Goal: Transaction & Acquisition: Obtain resource

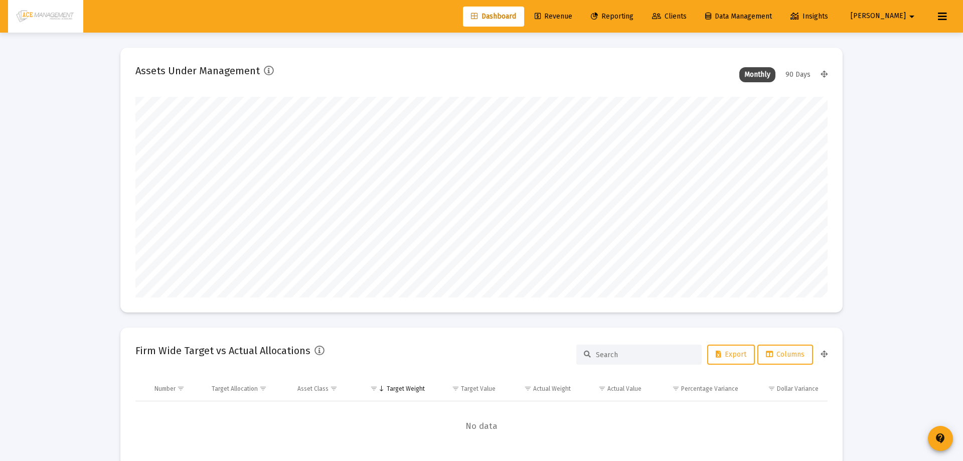
type input "[DATE]"
click at [626, 20] on span "Reporting" at bounding box center [604, 16] width 43 height 9
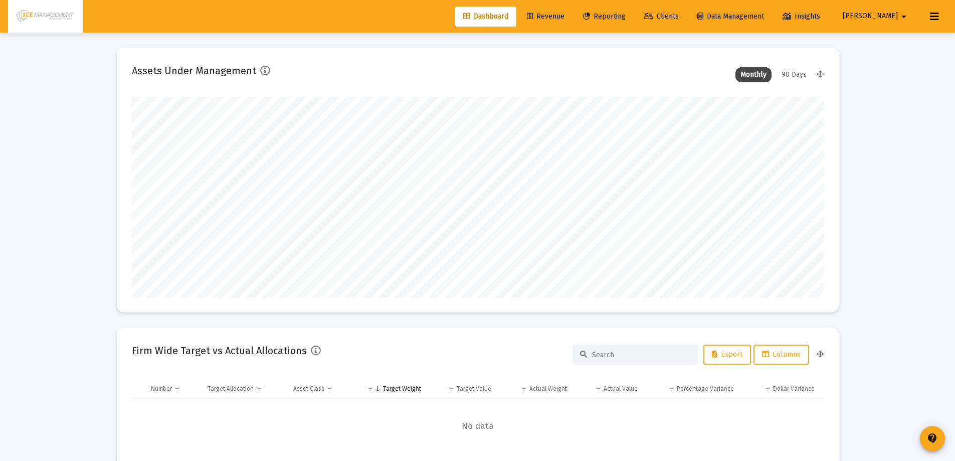
click at [626, 16] on span "Reporting" at bounding box center [604, 16] width 43 height 9
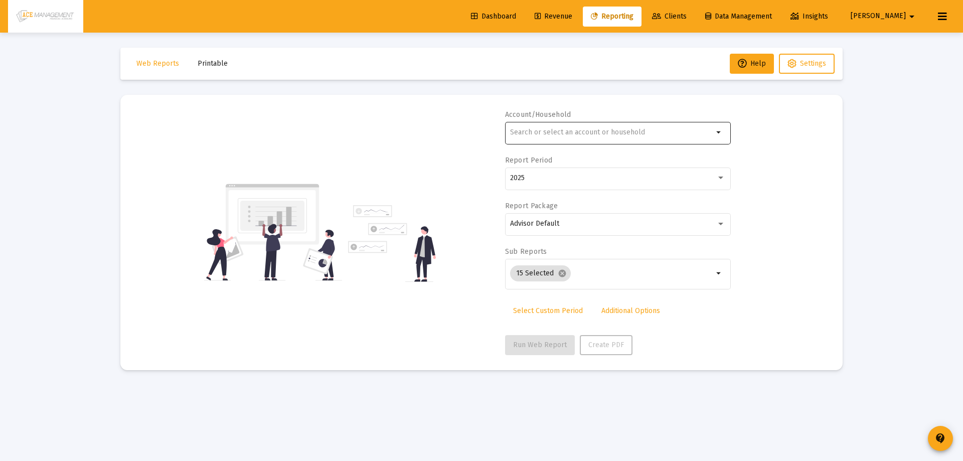
click at [627, 128] on div at bounding box center [611, 132] width 203 height 25
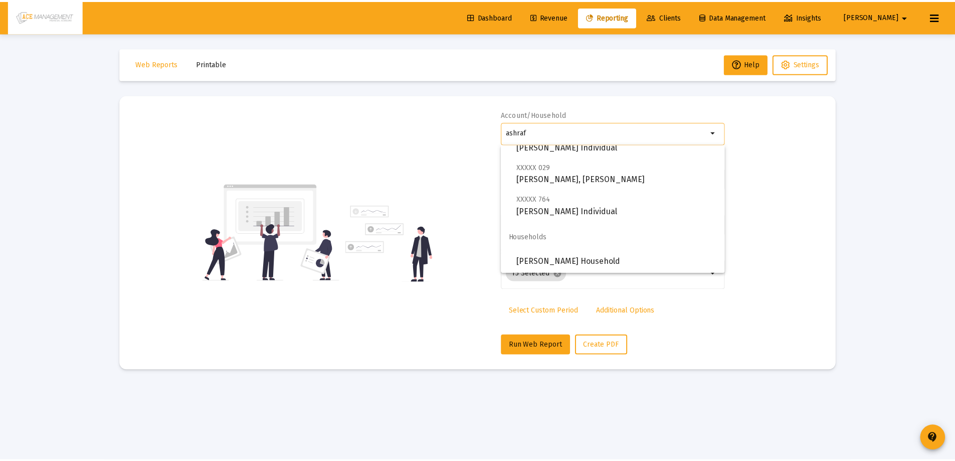
scroll to position [72, 0]
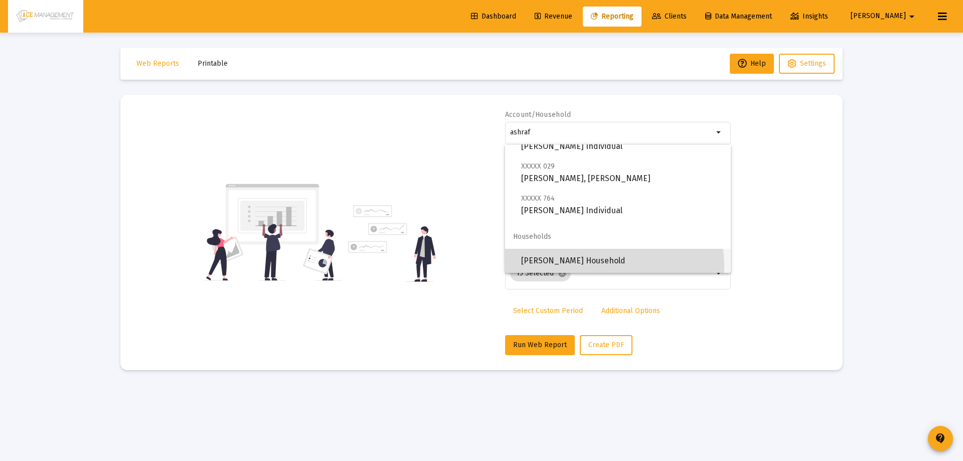
click at [585, 267] on span "[PERSON_NAME] Household" at bounding box center [622, 261] width 202 height 24
type input "[PERSON_NAME] Household"
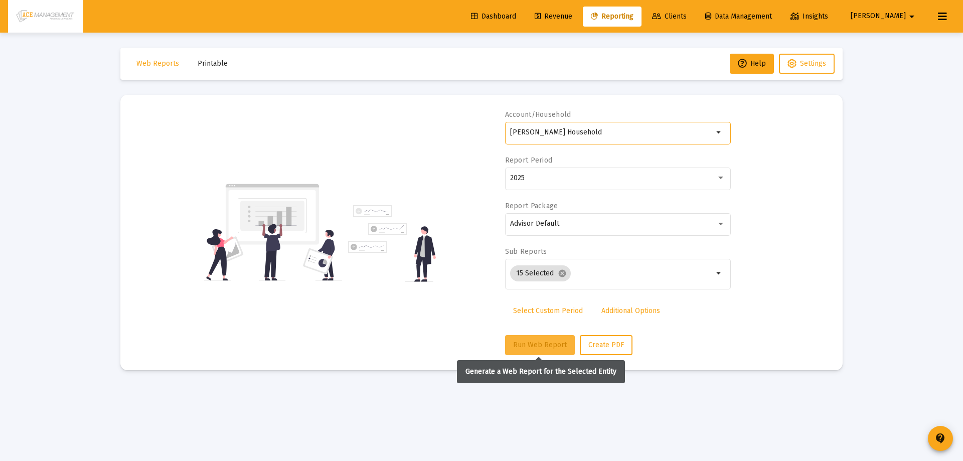
click at [527, 346] on span "Run Web Report" at bounding box center [540, 344] width 54 height 9
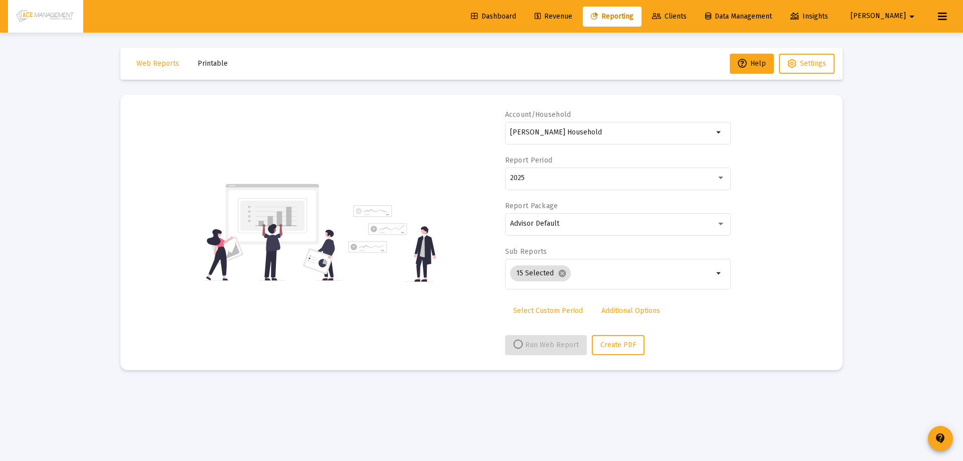
select select "View all"
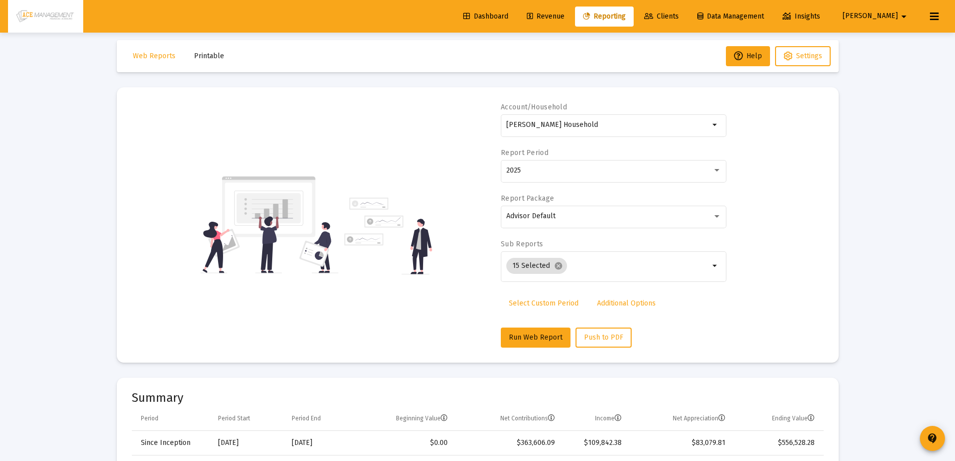
scroll to position [0, 0]
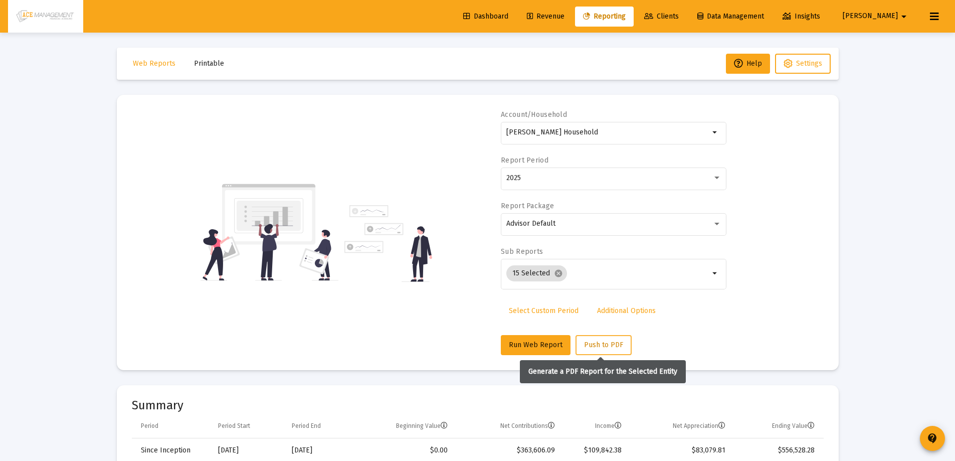
click at [594, 342] on span "Push to PDF" at bounding box center [603, 344] width 39 height 9
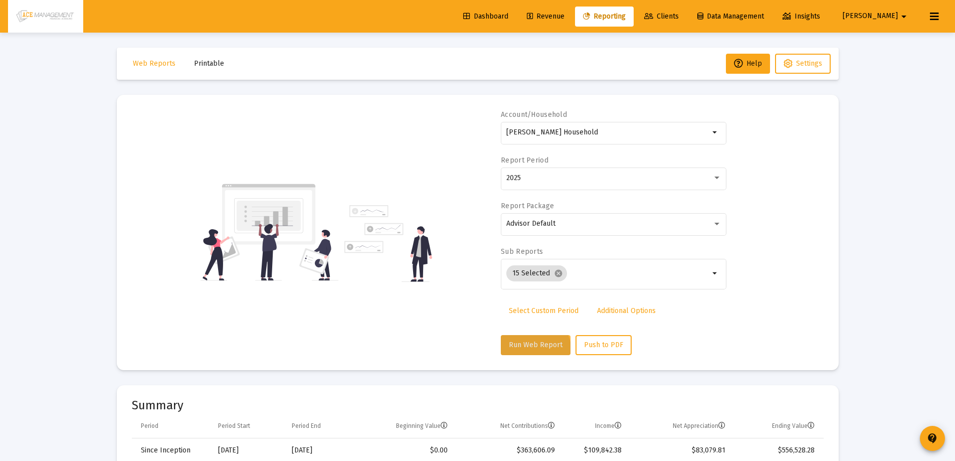
click at [530, 351] on button "Run Web Report" at bounding box center [536, 345] width 70 height 20
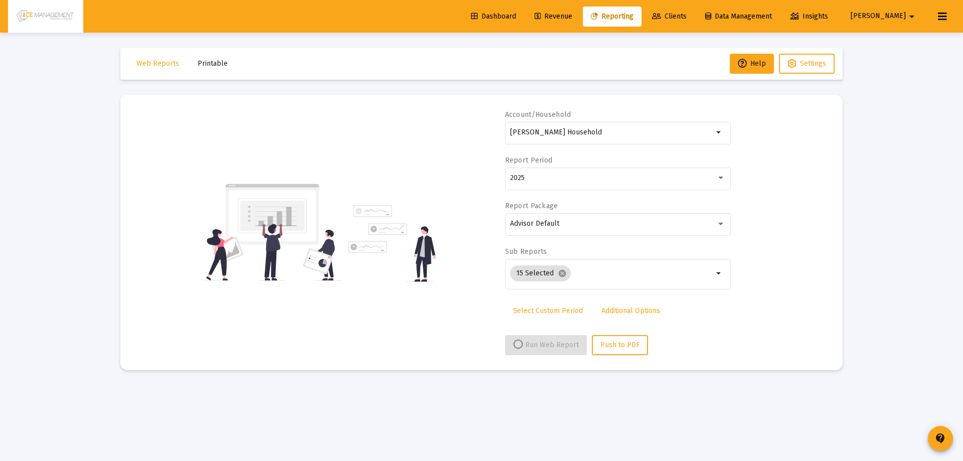
select select "View all"
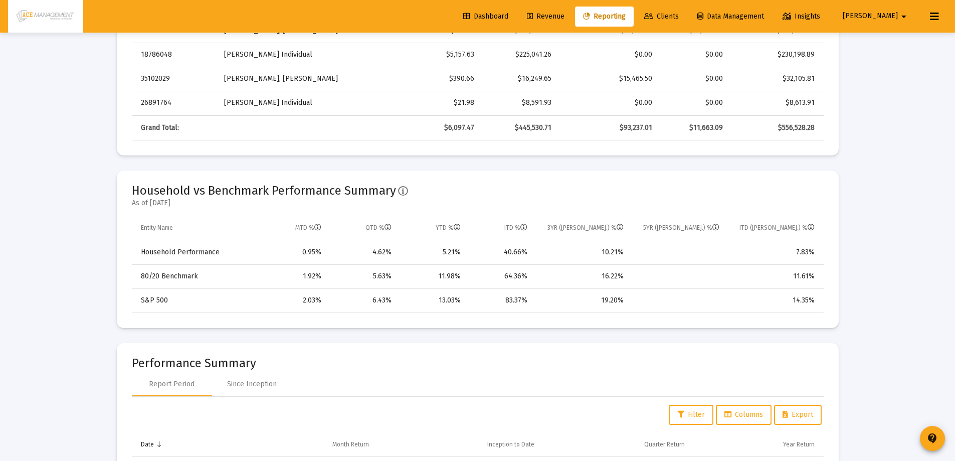
scroll to position [752, 0]
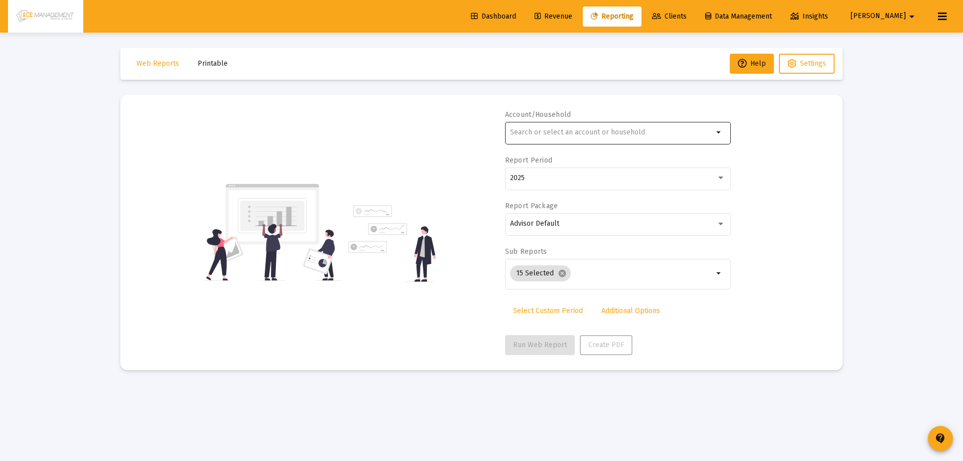
click at [586, 133] on input "text" at bounding box center [611, 132] width 203 height 8
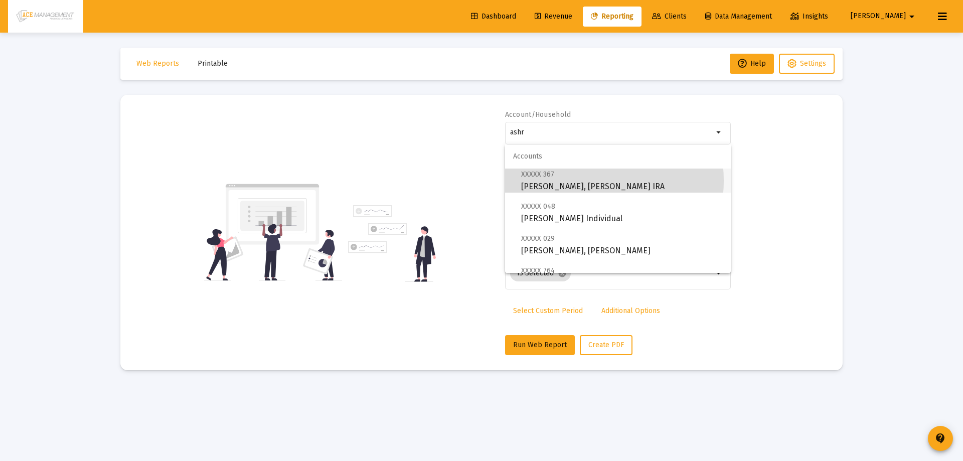
click at [578, 180] on span "XXXXX 367 Ashraf, Nasimus Rollover IRA" at bounding box center [622, 180] width 202 height 25
type input "Ashraf, Nasimus Rollover IRA"
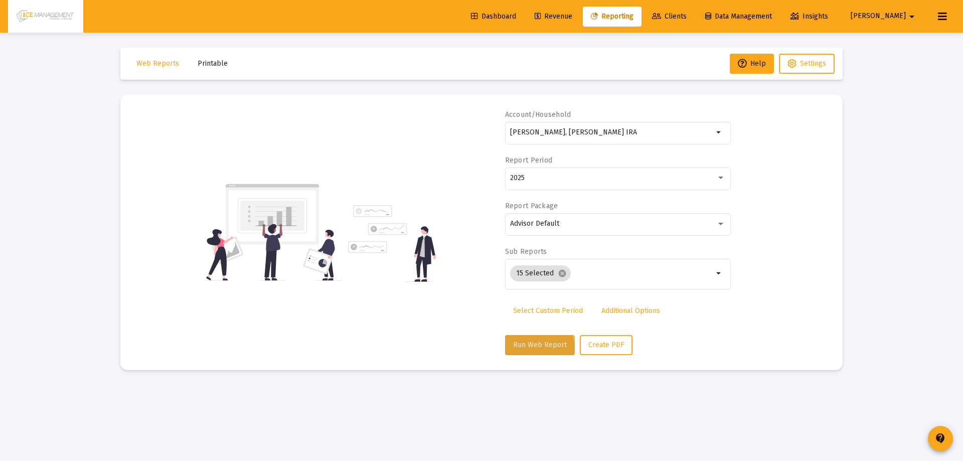
click at [528, 351] on button "Run Web Report" at bounding box center [540, 345] width 70 height 20
select select "View all"
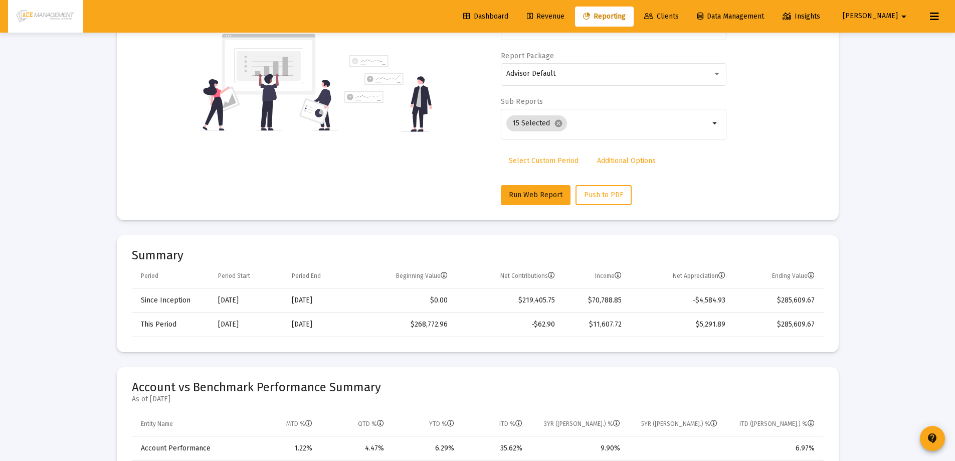
scroll to position [50, 0]
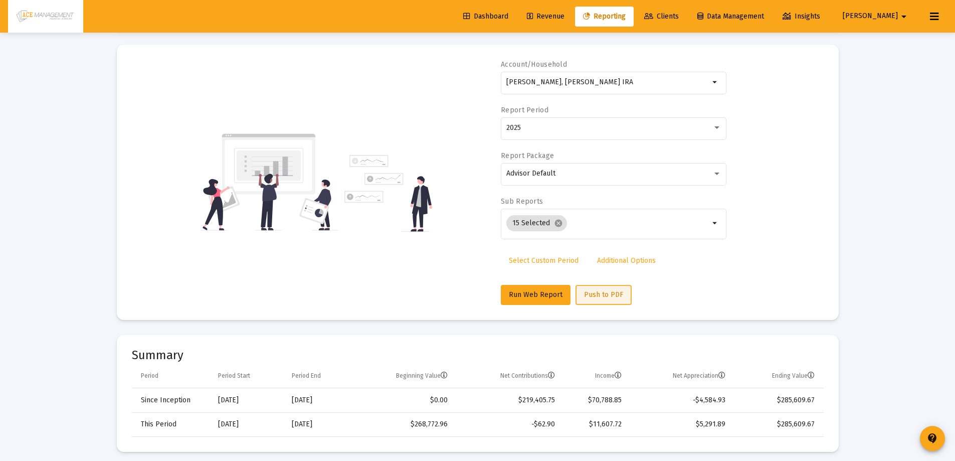
click at [599, 290] on span "Push to PDF" at bounding box center [603, 294] width 39 height 9
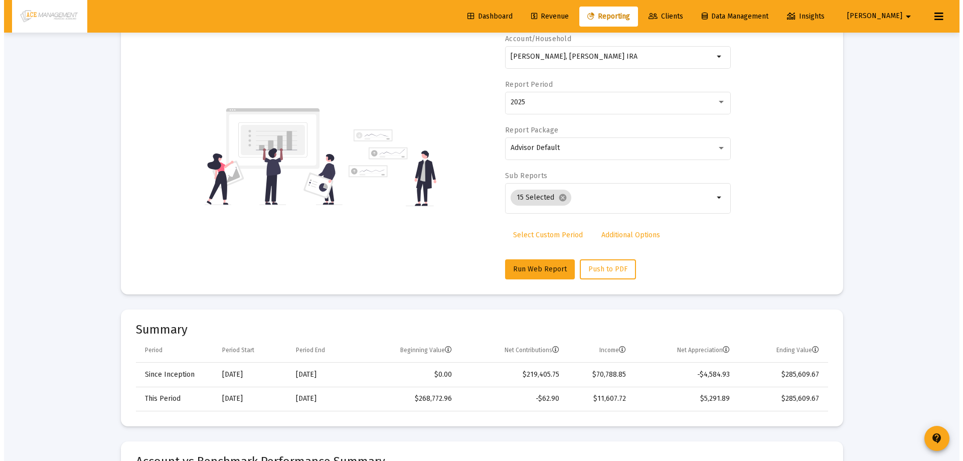
scroll to position [0, 0]
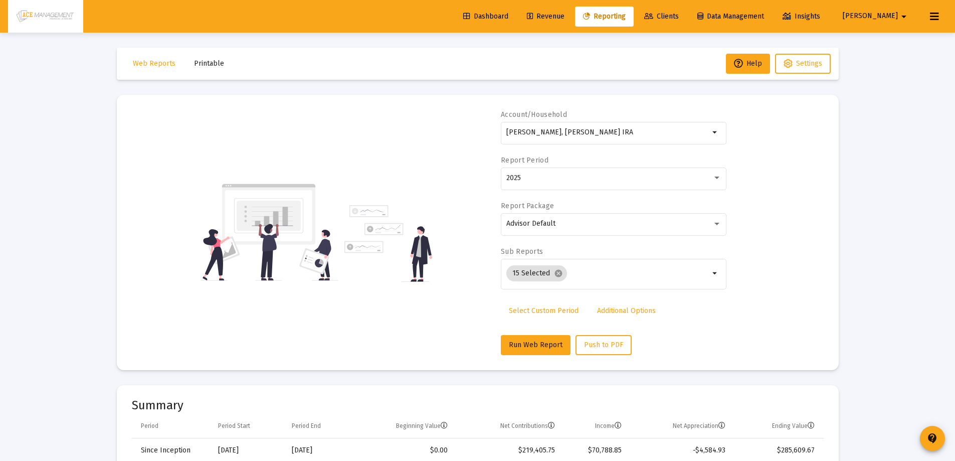
click at [687, 9] on link "Clients" at bounding box center [661, 17] width 51 height 20
click at [687, 8] on link "Clients" at bounding box center [661, 17] width 51 height 20
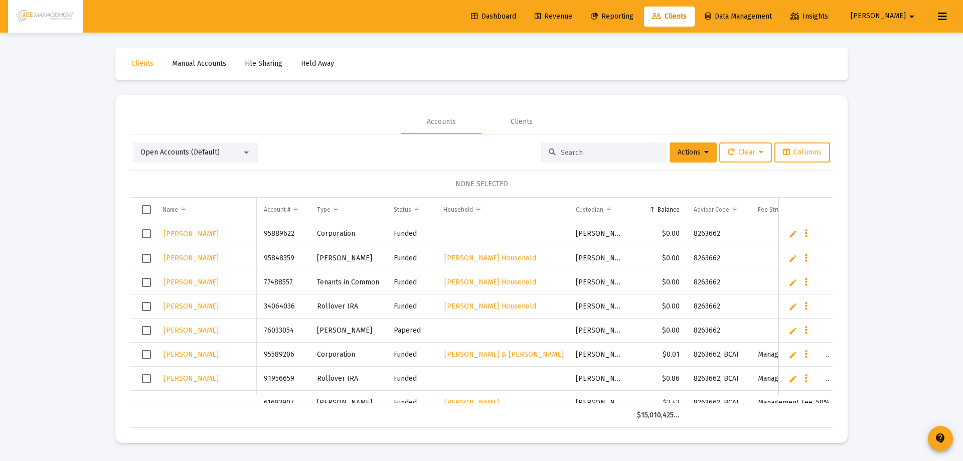
click at [595, 151] on input at bounding box center [609, 152] width 98 height 9
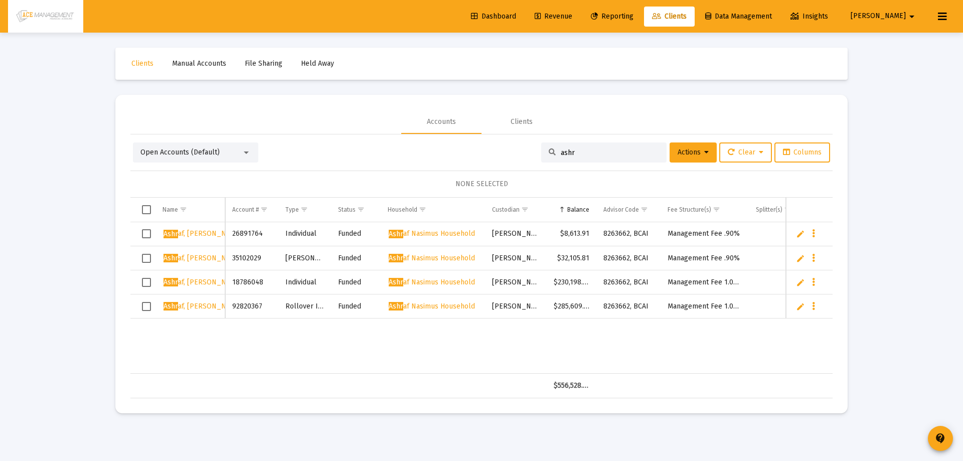
type input "ashr"
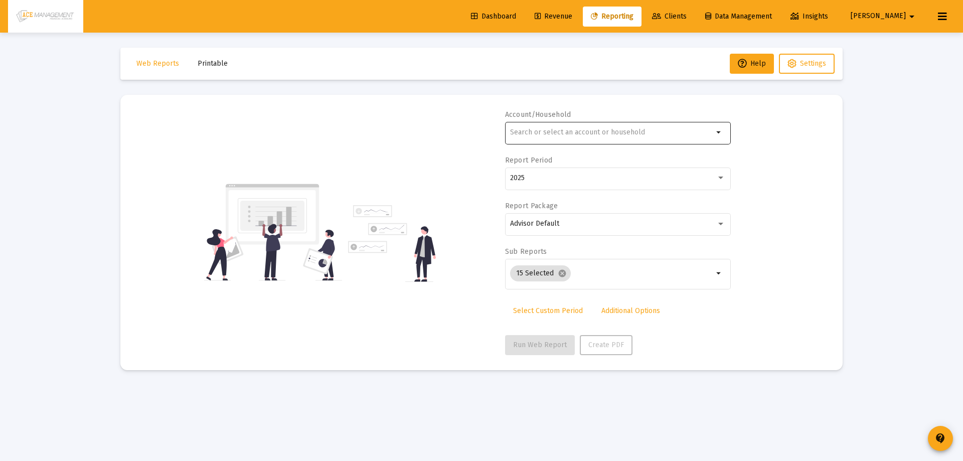
click at [563, 131] on input "text" at bounding box center [611, 132] width 203 height 8
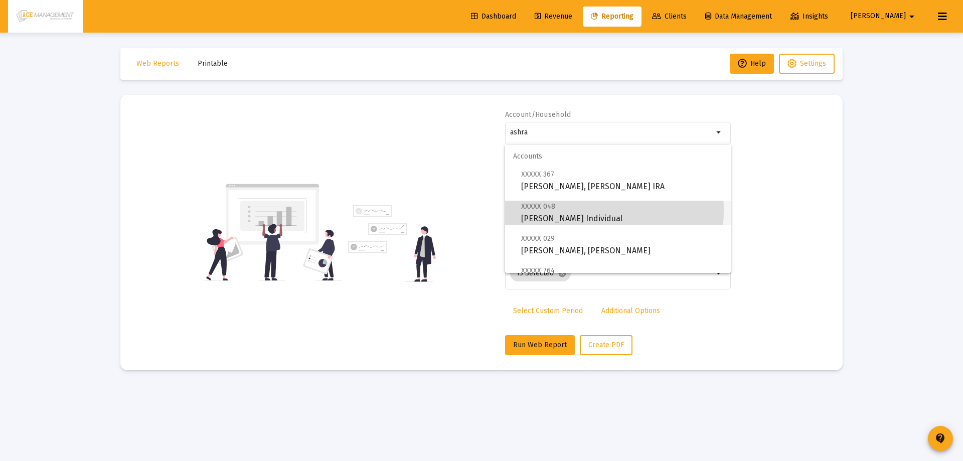
click at [552, 210] on span "XXXXX 048" at bounding box center [538, 206] width 34 height 9
type input "[PERSON_NAME] Individual"
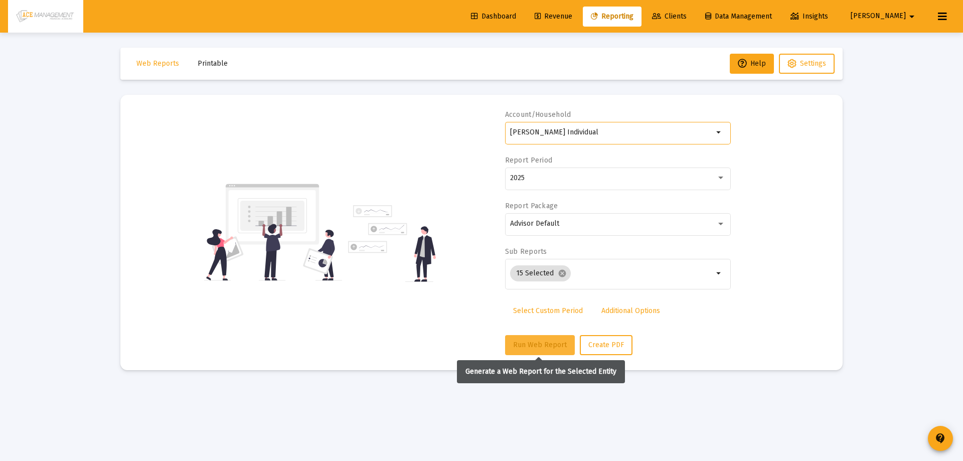
click at [530, 346] on span "Run Web Report" at bounding box center [540, 344] width 54 height 9
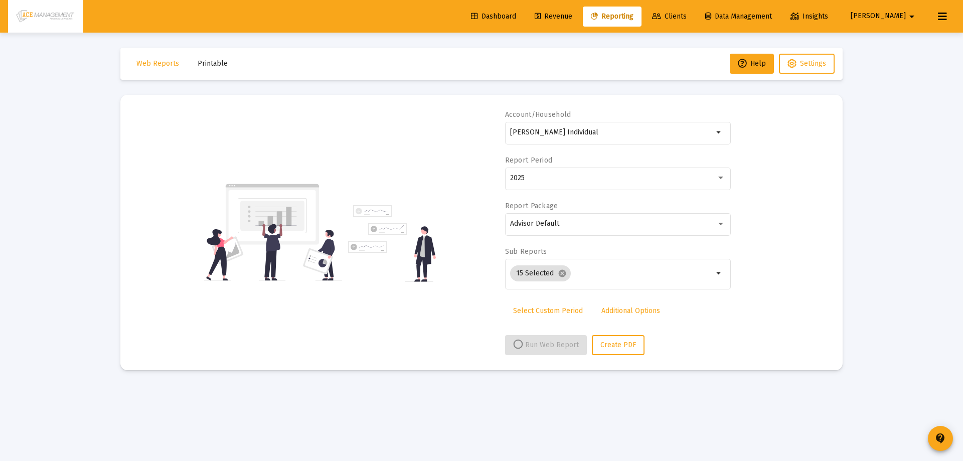
select select "View all"
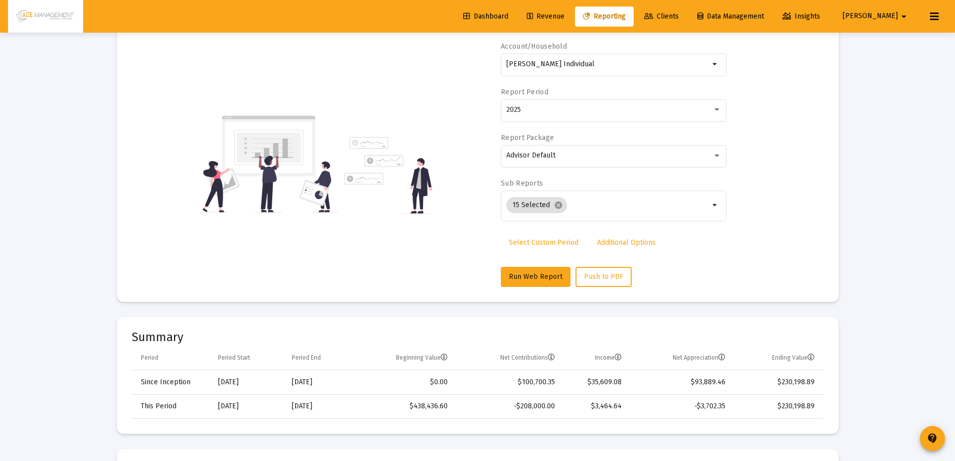
scroll to position [201, 0]
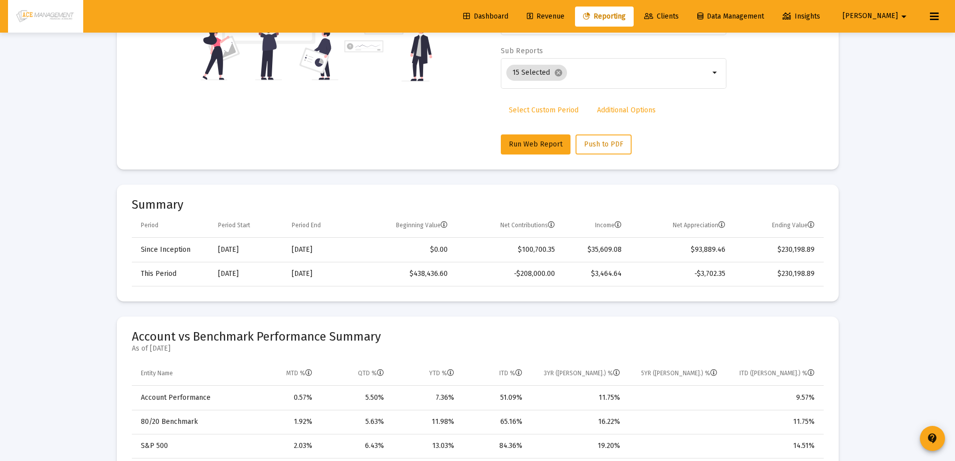
click at [604, 154] on button "Push to PDF" at bounding box center [604, 144] width 56 height 20
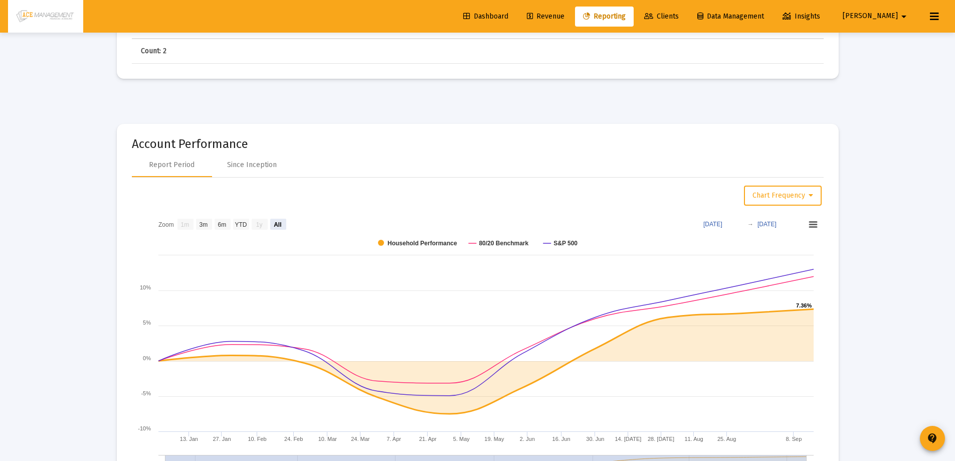
scroll to position [1253, 0]
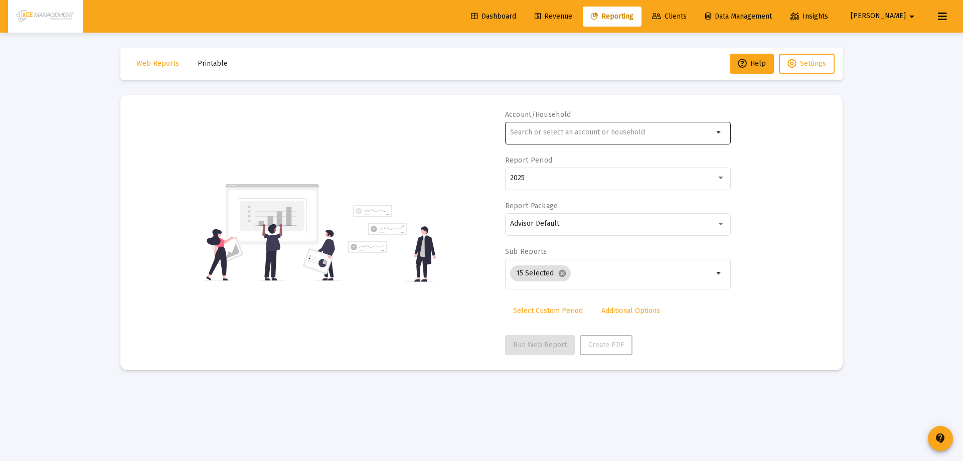
click at [547, 128] on input "text" at bounding box center [611, 132] width 203 height 8
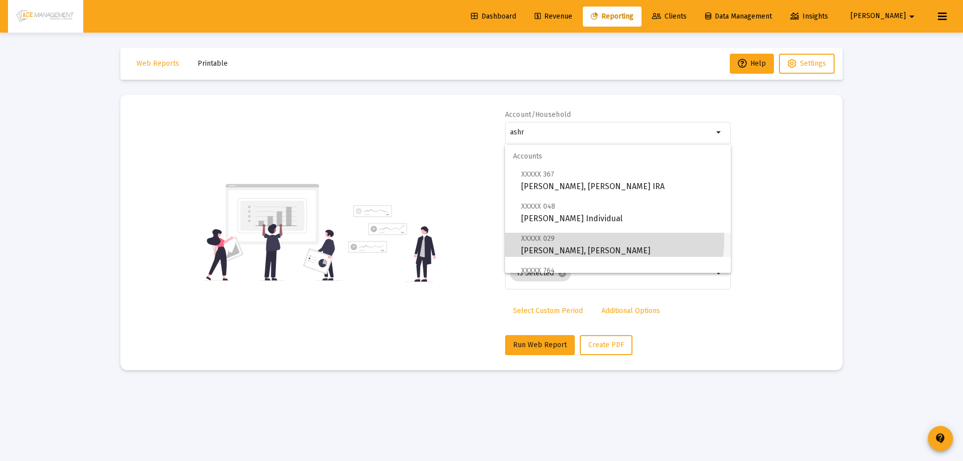
click at [573, 238] on span "XXXXX 029 Ashraf, Nasimus Roth IRA" at bounding box center [622, 244] width 202 height 25
type input "[PERSON_NAME], [PERSON_NAME]"
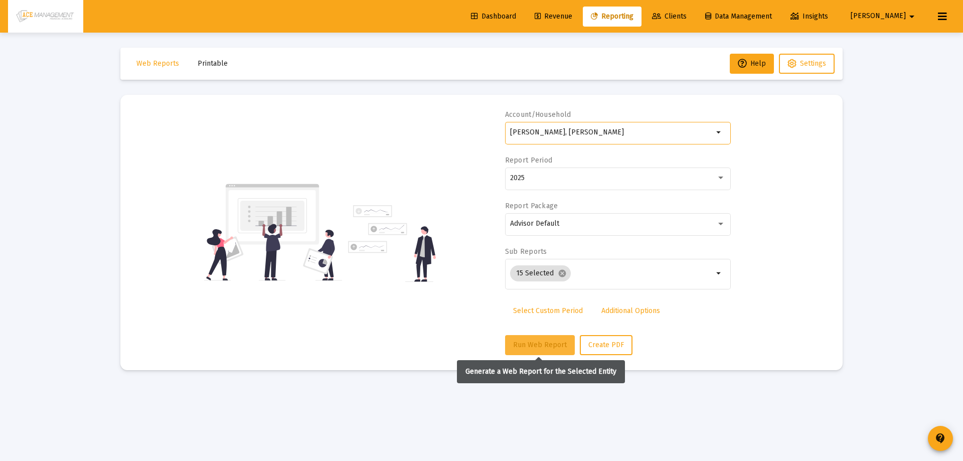
click at [541, 348] on span "Run Web Report" at bounding box center [540, 344] width 54 height 9
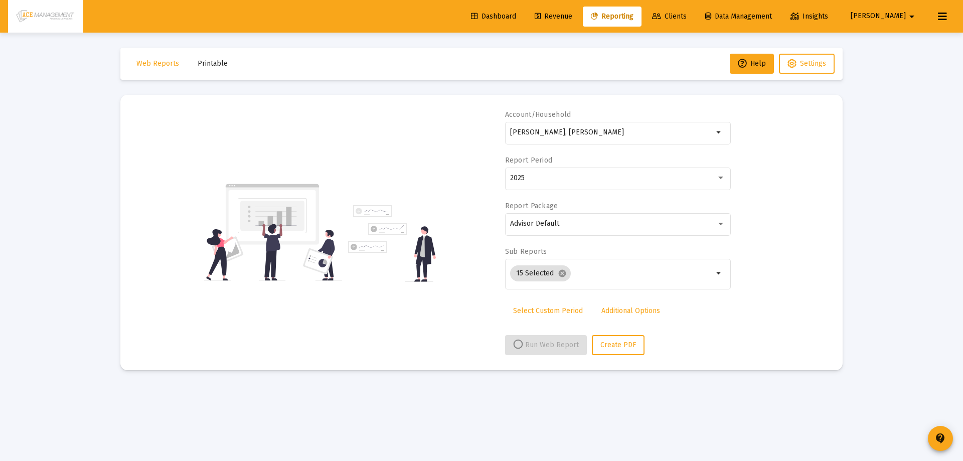
select select "View all"
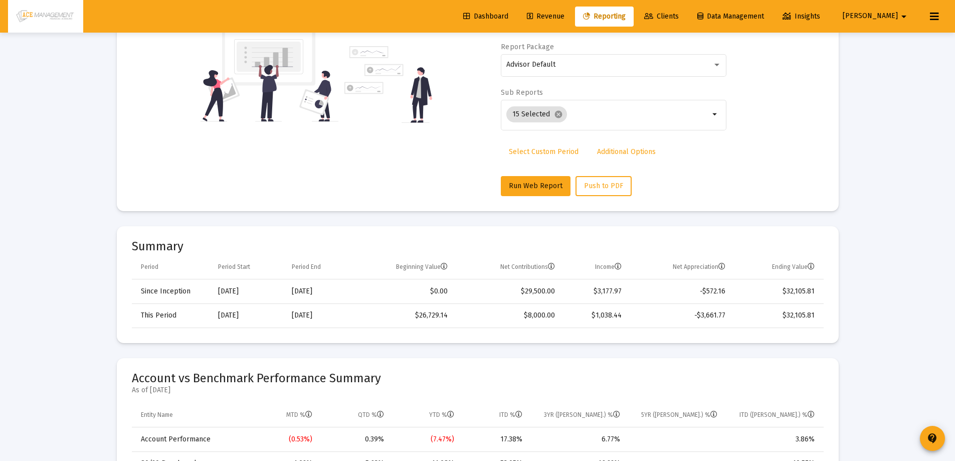
scroll to position [50, 0]
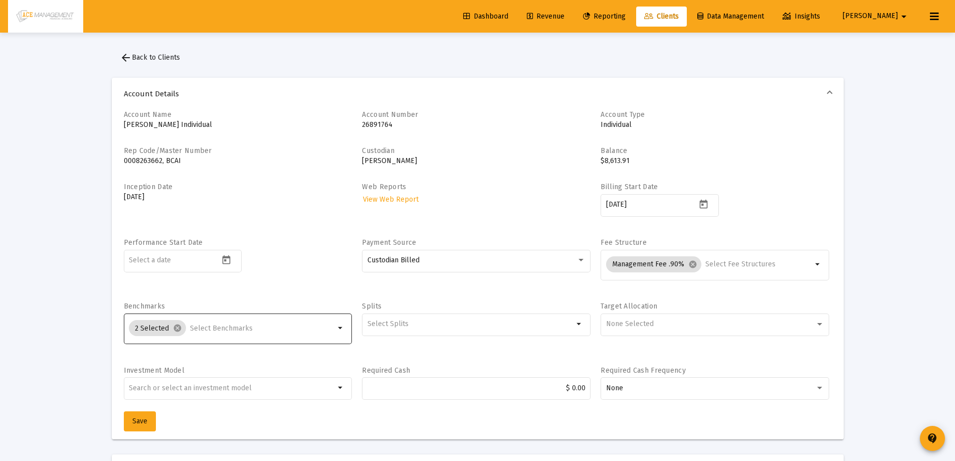
click at [328, 331] on input "Selection" at bounding box center [262, 328] width 145 height 8
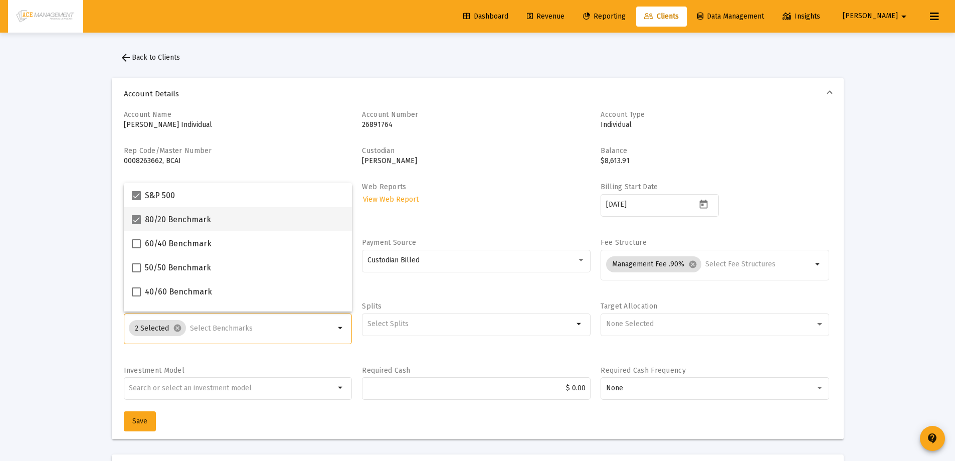
click at [138, 220] on span at bounding box center [136, 219] width 9 height 9
click at [136, 224] on input "80/20 Benchmark" at bounding box center [136, 224] width 1 height 1
checkbox input "false"
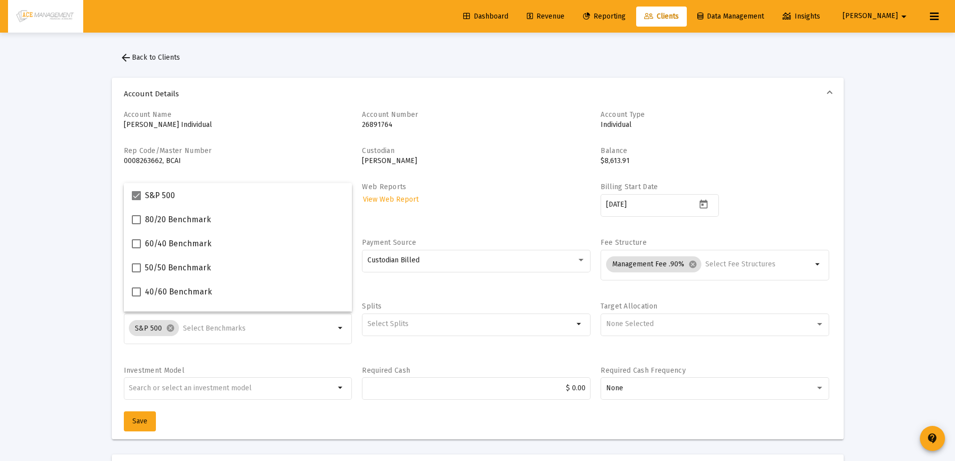
click at [157, 426] on div "Account Name [PERSON_NAME] Individual Account Number 26891764 Account Type Indi…" at bounding box center [478, 274] width 732 height 329
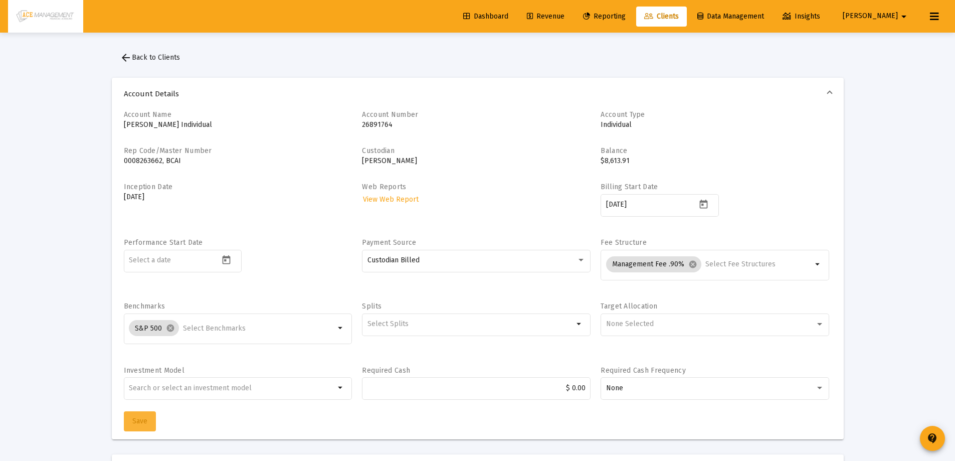
click at [150, 425] on button "Save" at bounding box center [140, 421] width 32 height 20
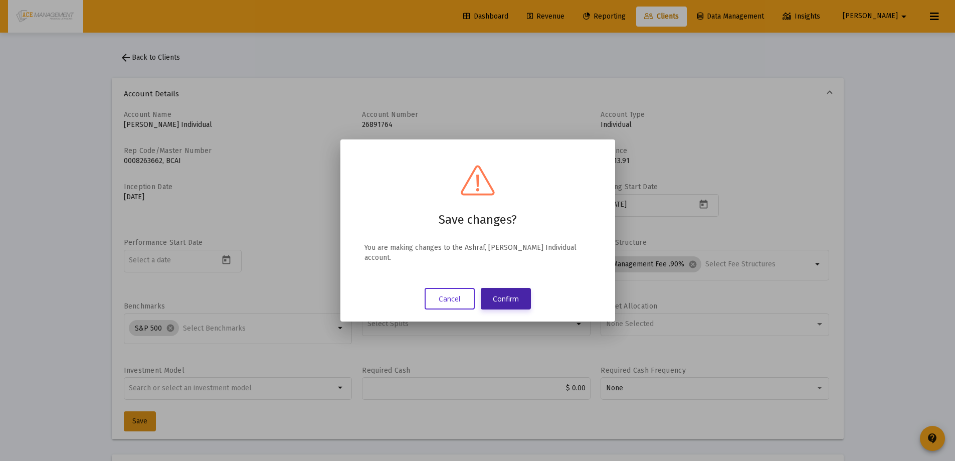
click at [522, 298] on button "Confirm" at bounding box center [506, 299] width 50 height 22
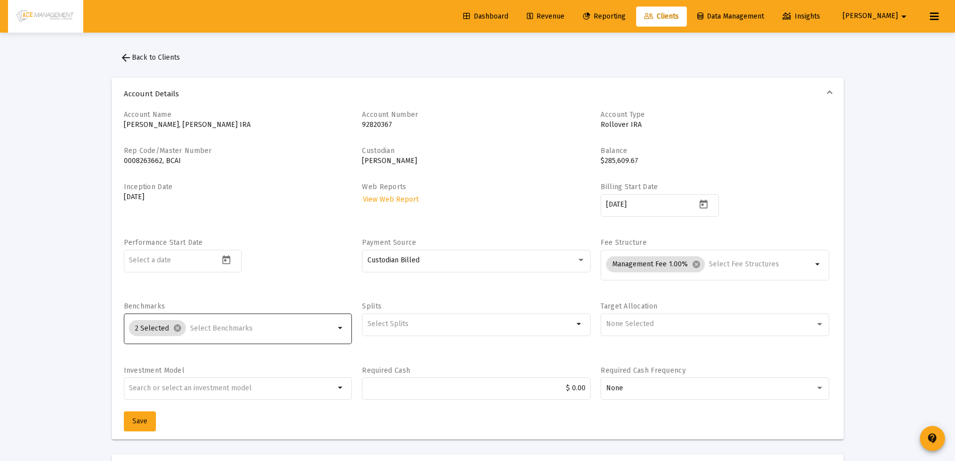
click at [342, 329] on mat-icon "arrow_drop_down" at bounding box center [341, 328] width 12 height 12
click at [271, 329] on input "Selection" at bounding box center [262, 328] width 145 height 8
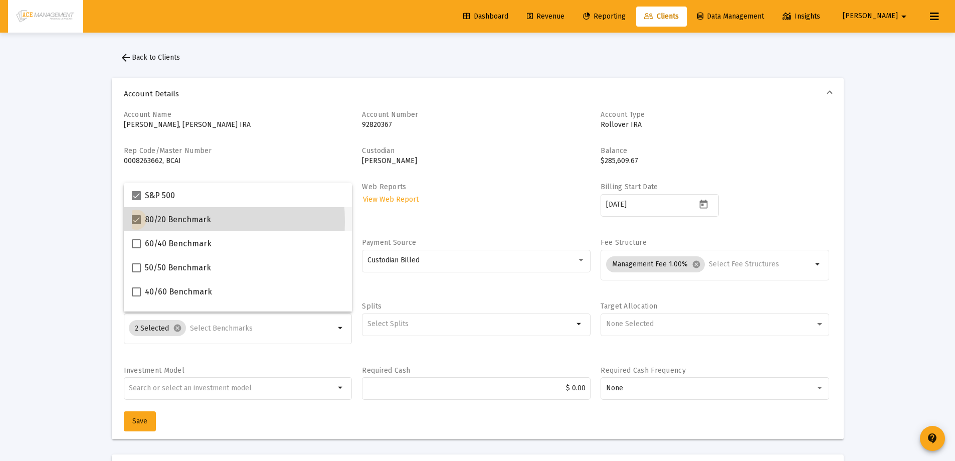
click at [141, 222] on label "80/20 Benchmark" at bounding box center [171, 220] width 79 height 12
click at [136, 224] on input "80/20 Benchmark" at bounding box center [136, 224] width 1 height 1
checkbox input "false"
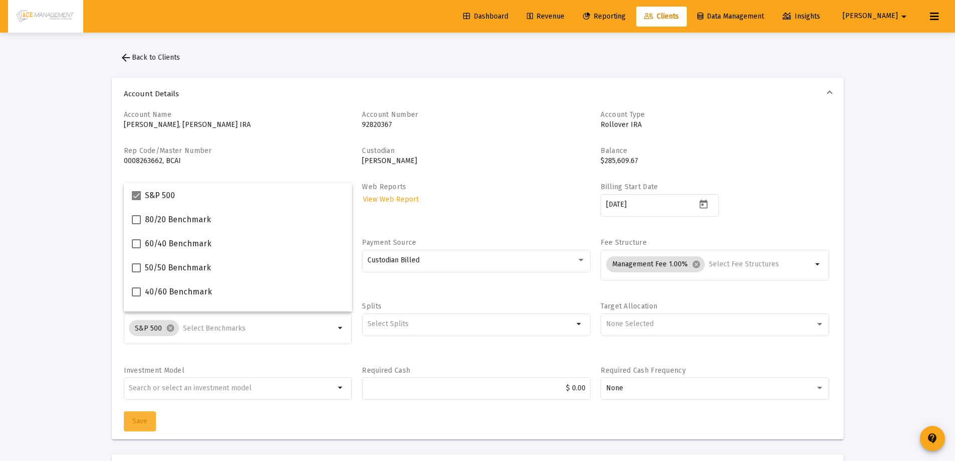
click at [142, 428] on button "Save" at bounding box center [140, 421] width 32 height 20
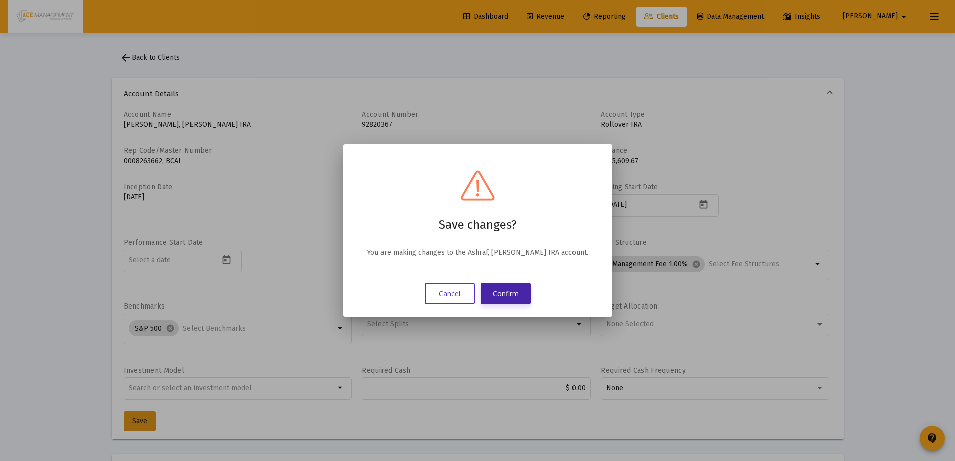
click at [502, 292] on button "Confirm" at bounding box center [506, 294] width 50 height 22
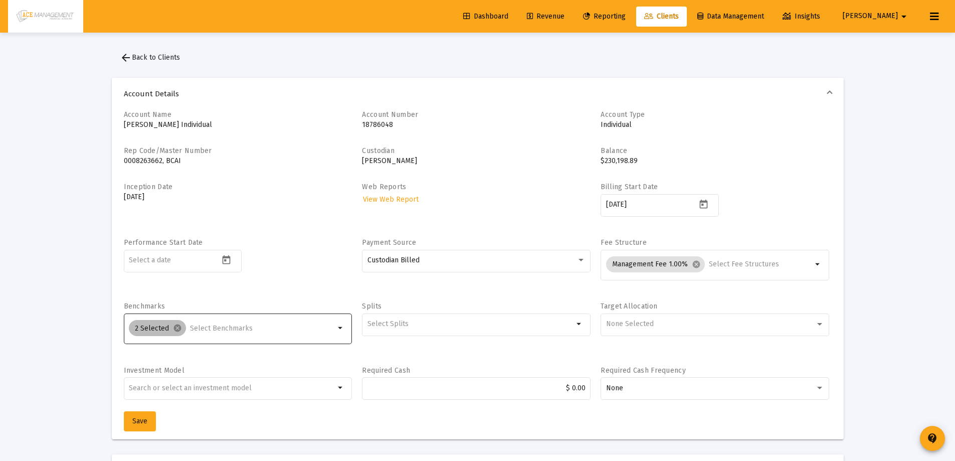
click at [289, 335] on div "2 Selected cancel" at bounding box center [232, 328] width 210 height 20
click at [249, 336] on div "2 Selected cancel" at bounding box center [232, 328] width 210 height 20
click at [239, 326] on input "Selection" at bounding box center [262, 328] width 145 height 8
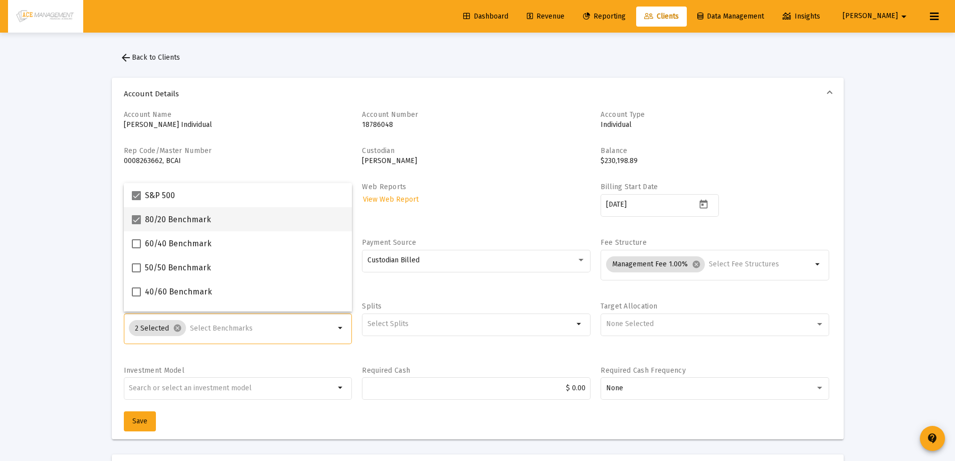
click at [135, 220] on span at bounding box center [136, 219] width 9 height 9
click at [136, 224] on input "80/20 Benchmark" at bounding box center [136, 224] width 1 height 1
checkbox input "false"
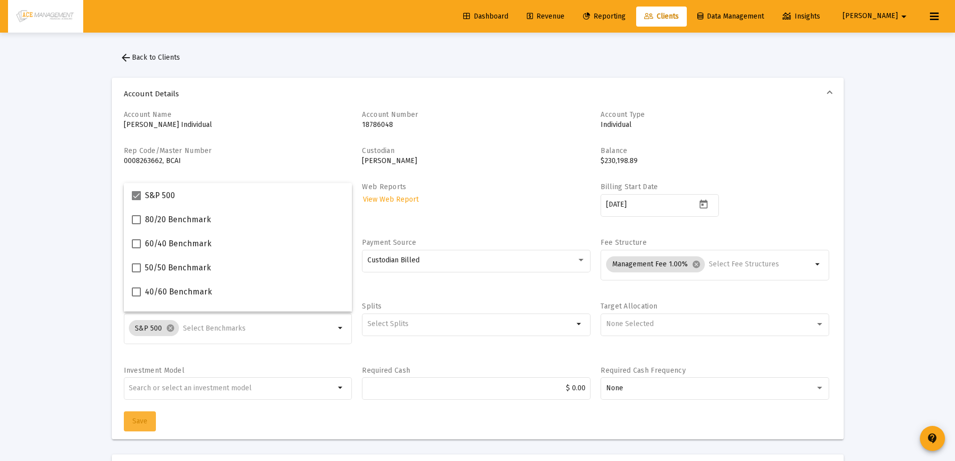
click at [151, 421] on button "Save" at bounding box center [140, 421] width 32 height 20
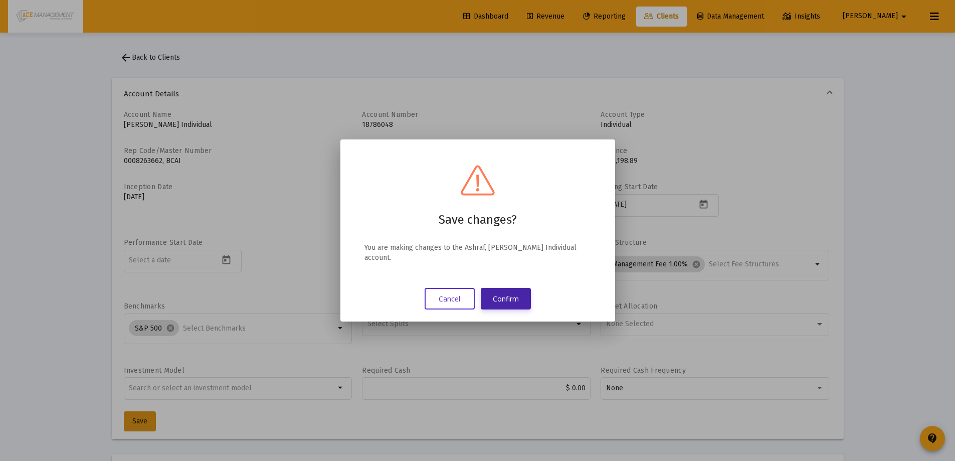
click at [504, 301] on button "Confirm" at bounding box center [506, 299] width 50 height 22
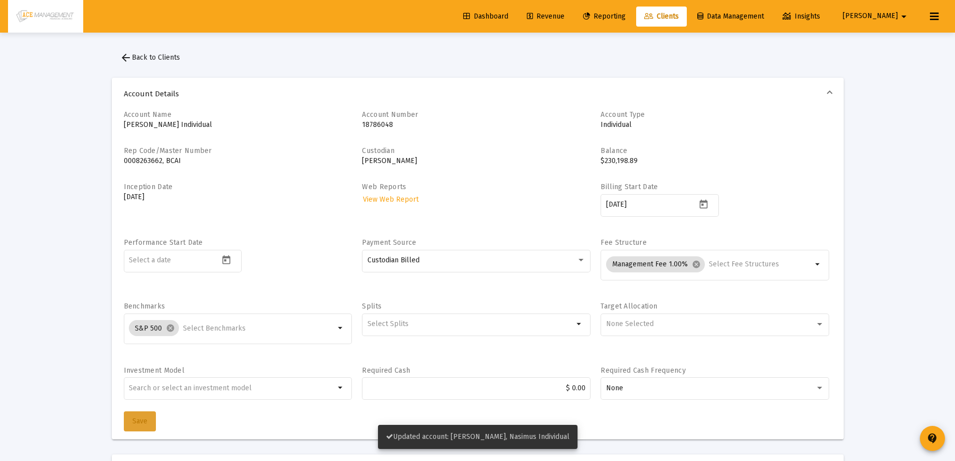
click at [148, 422] on button "Save" at bounding box center [140, 421] width 32 height 20
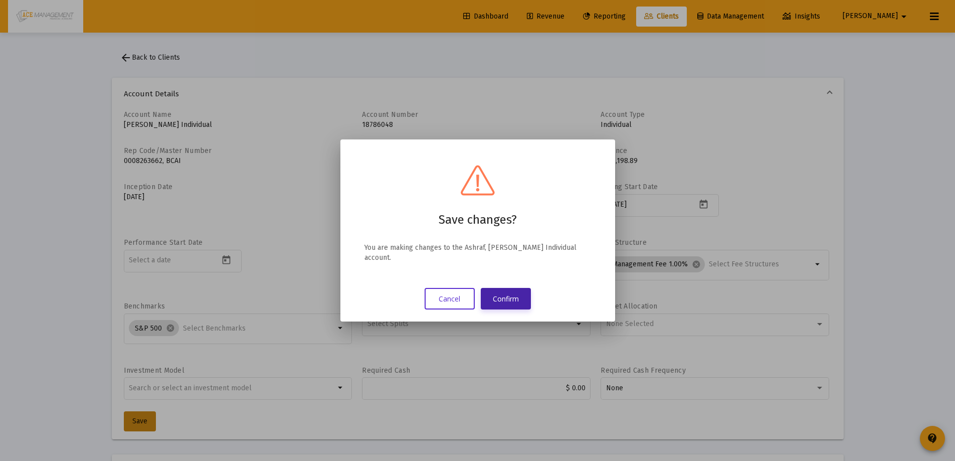
click at [512, 295] on button "Confirm" at bounding box center [506, 299] width 50 height 22
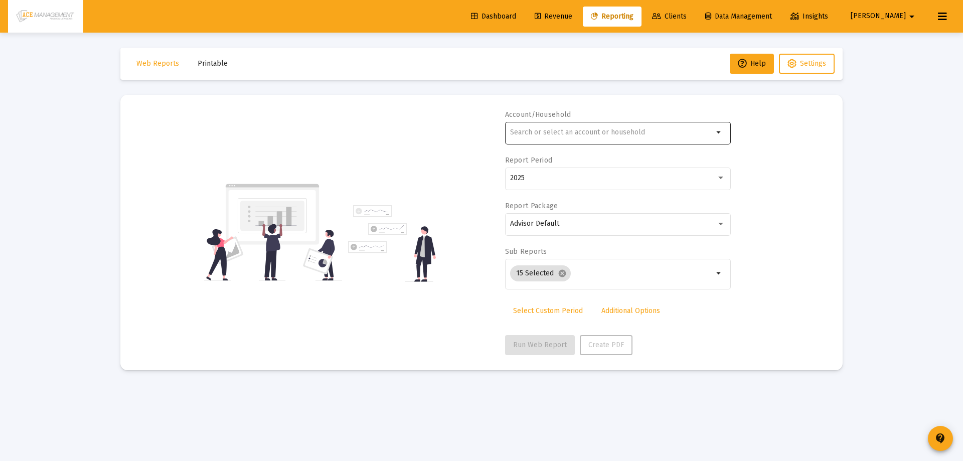
click at [612, 128] on div at bounding box center [611, 132] width 203 height 25
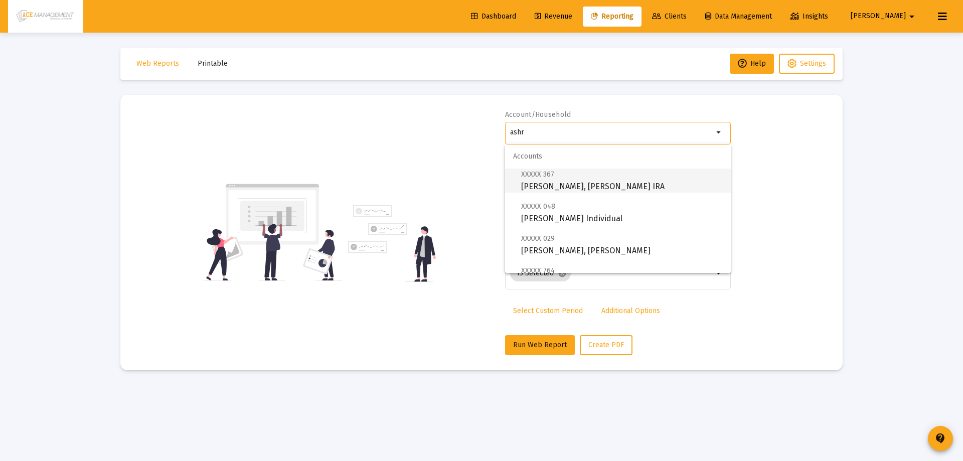
click at [580, 185] on span "XXXXX 367 Ashraf, Nasimus Rollover IRA" at bounding box center [622, 180] width 202 height 25
type input "[PERSON_NAME], [PERSON_NAME] IRA"
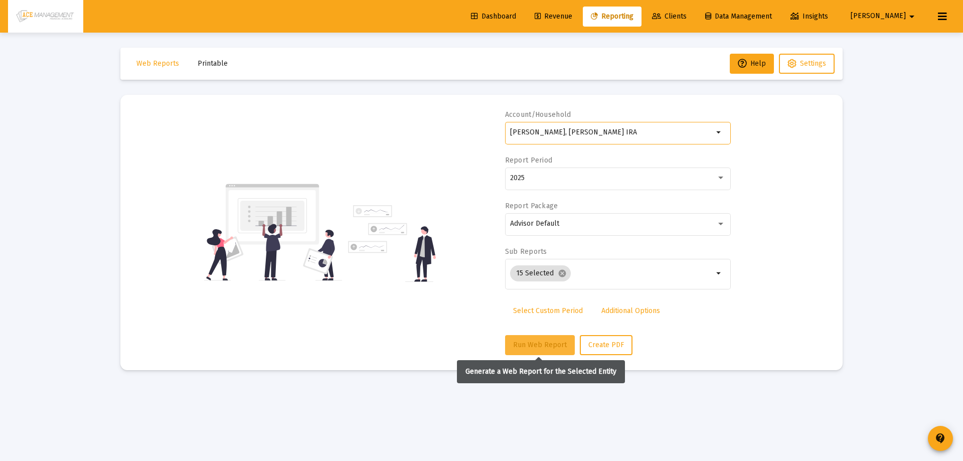
click at [534, 351] on button "Run Web Report" at bounding box center [540, 345] width 70 height 20
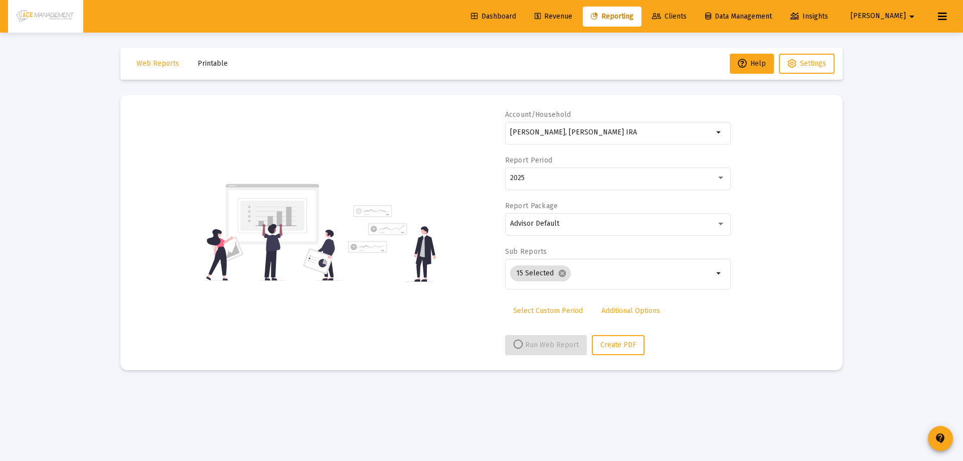
select select "View all"
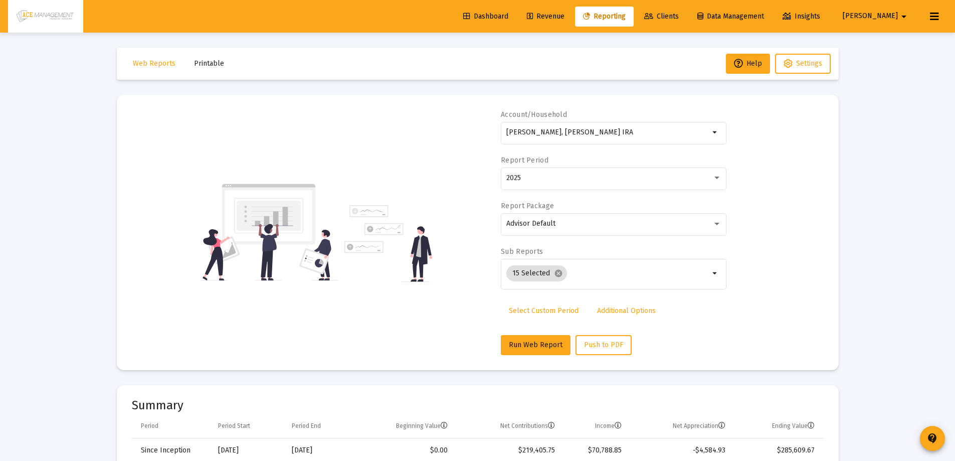
click at [592, 329] on div "Account/Household Ashraf, Nasimus Rollover IRA arrow_drop_down Report Period 20…" at bounding box center [614, 232] width 226 height 245
click at [592, 337] on button "Push to PDF" at bounding box center [604, 345] width 56 height 20
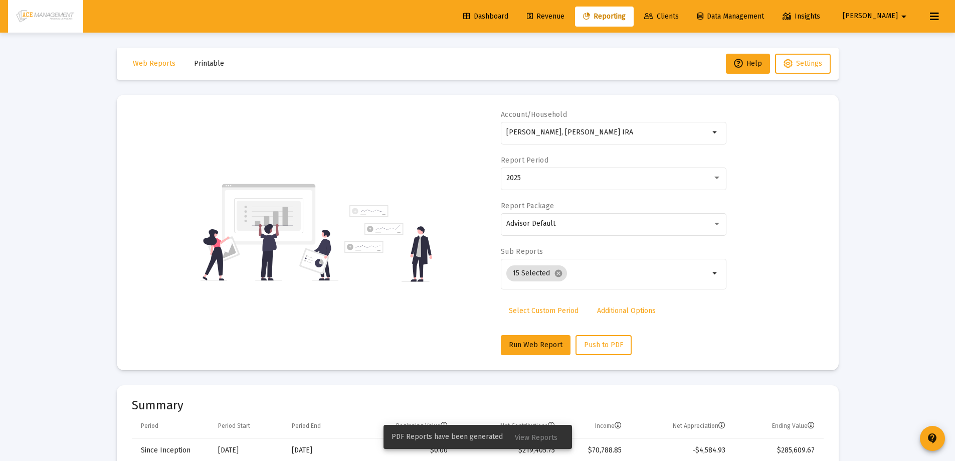
scroll to position [201, 0]
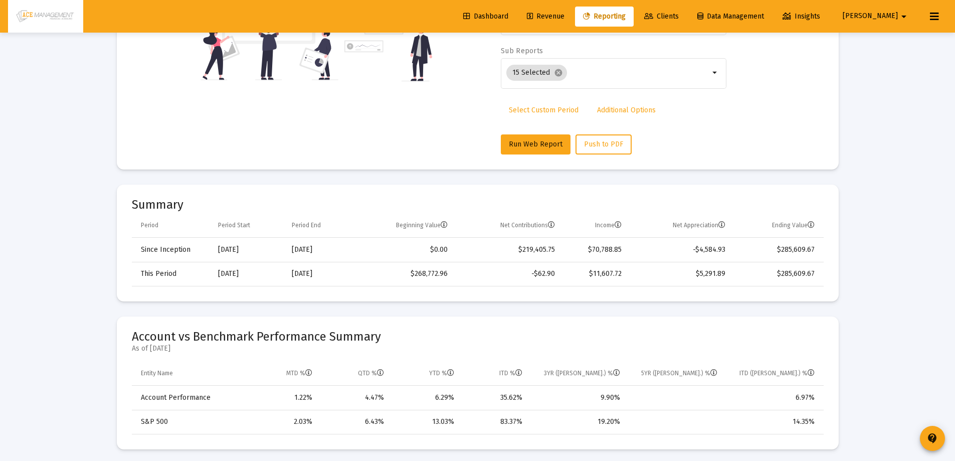
drag, startPoint x: 962, startPoint y: 131, endPoint x: 336, endPoint y: 118, distance: 625.8
click at [335, 120] on div "Account/Household Ashraf, Nasimus Rollover IRA arrow_drop_down Report Period 20…" at bounding box center [478, 31] width 692 height 245
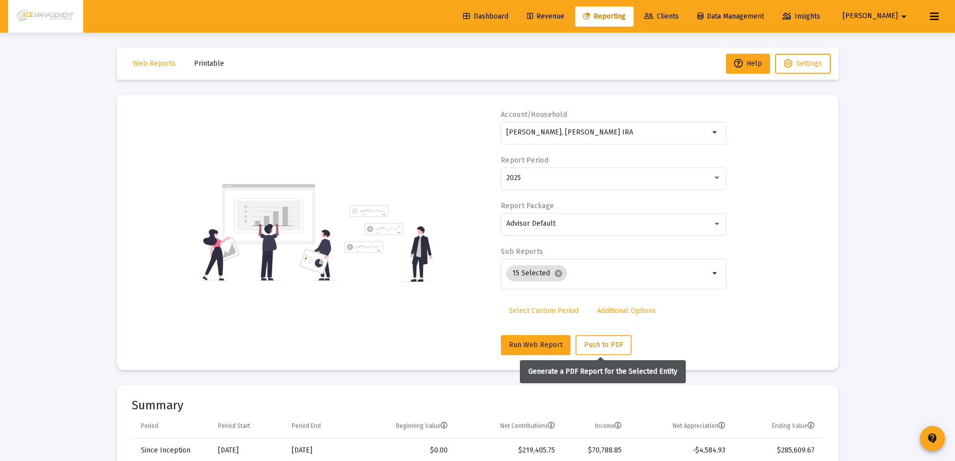
click at [599, 350] on button "Push to PDF" at bounding box center [604, 345] width 56 height 20
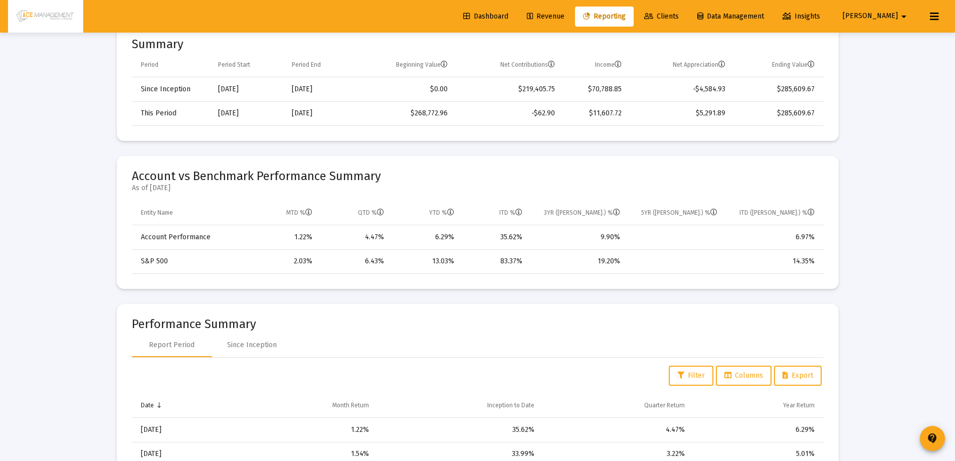
scroll to position [338, 0]
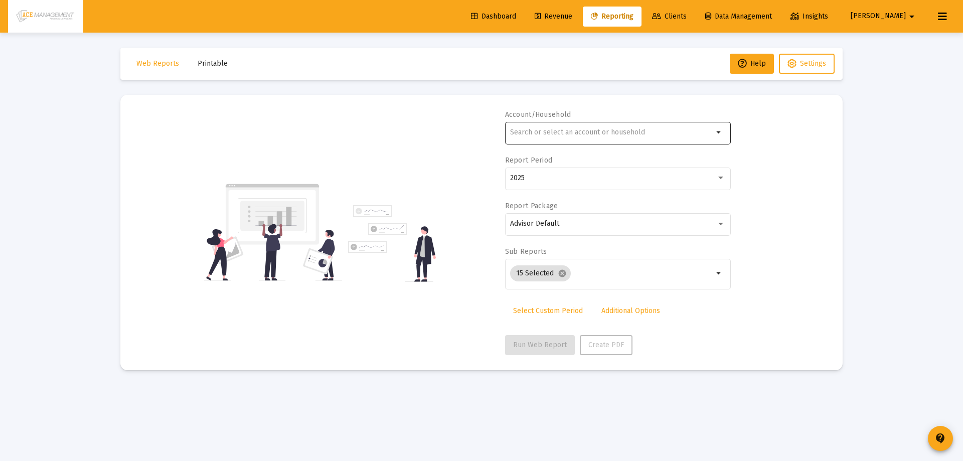
click at [556, 135] on input "text" at bounding box center [611, 132] width 203 height 8
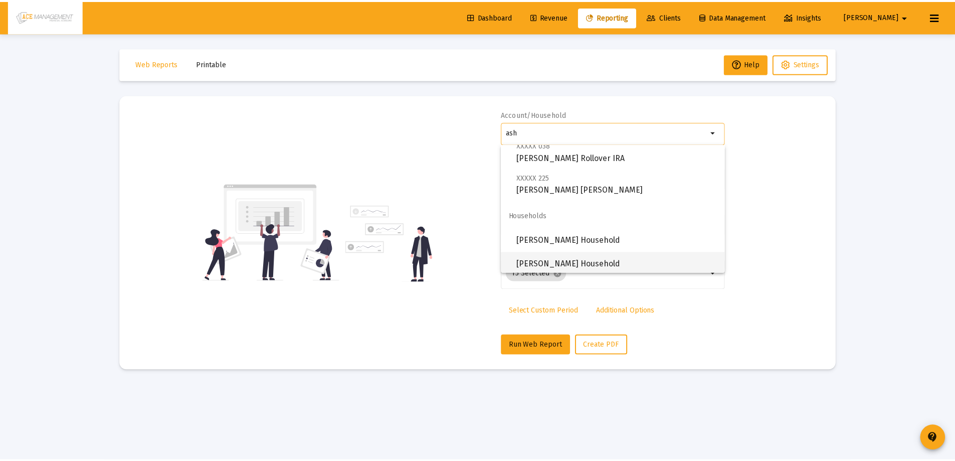
scroll to position [257, 0]
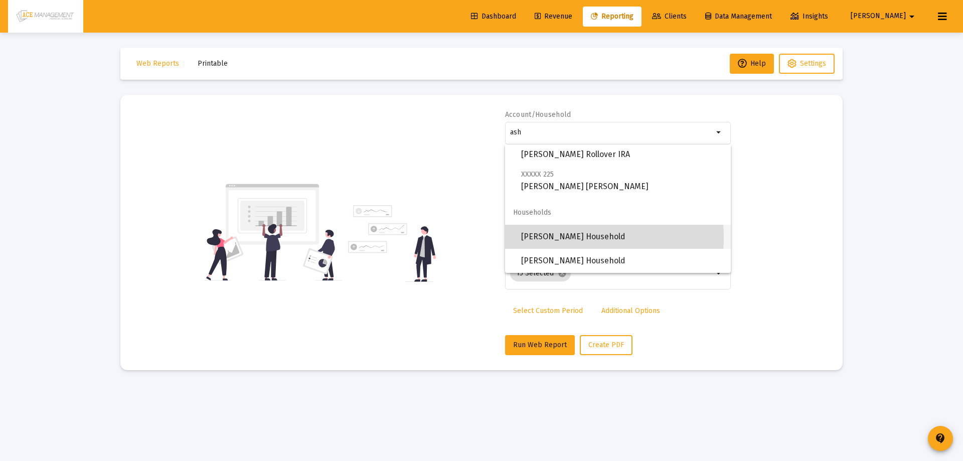
click at [581, 237] on span "[PERSON_NAME] Household" at bounding box center [622, 237] width 202 height 24
type input "[PERSON_NAME] Household"
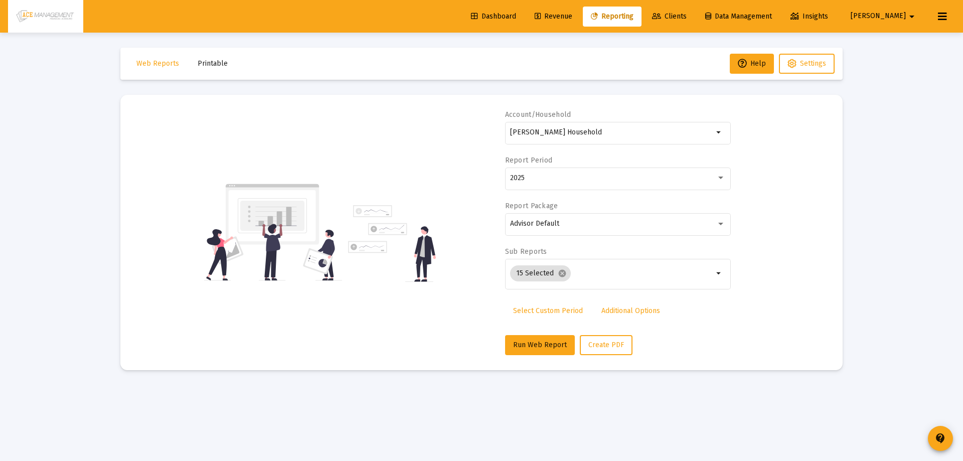
click at [501, 337] on div "Account/Household [PERSON_NAME] Household arrow_drop_down Report Period 2025 Re…" at bounding box center [481, 232] width 692 height 245
click at [521, 342] on span "Run Web Report" at bounding box center [540, 344] width 54 height 9
select select "View all"
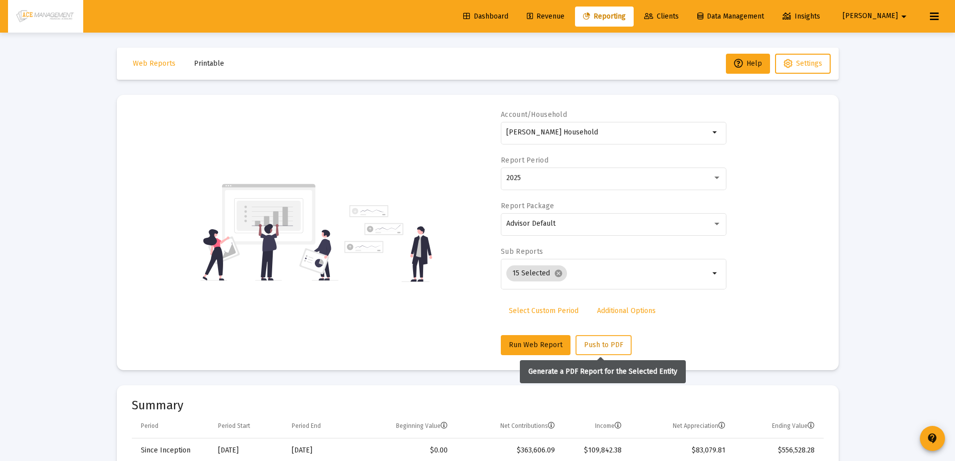
click at [610, 339] on button "Push to PDF" at bounding box center [604, 345] width 56 height 20
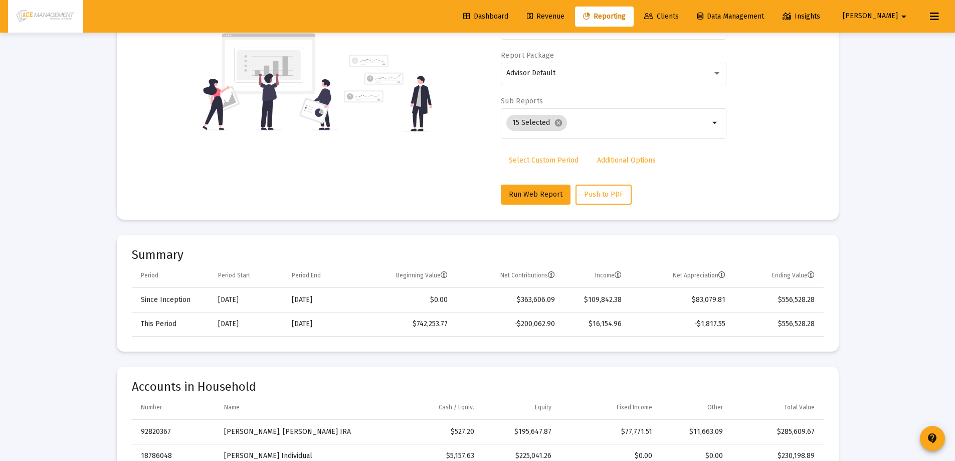
scroll to position [0, 0]
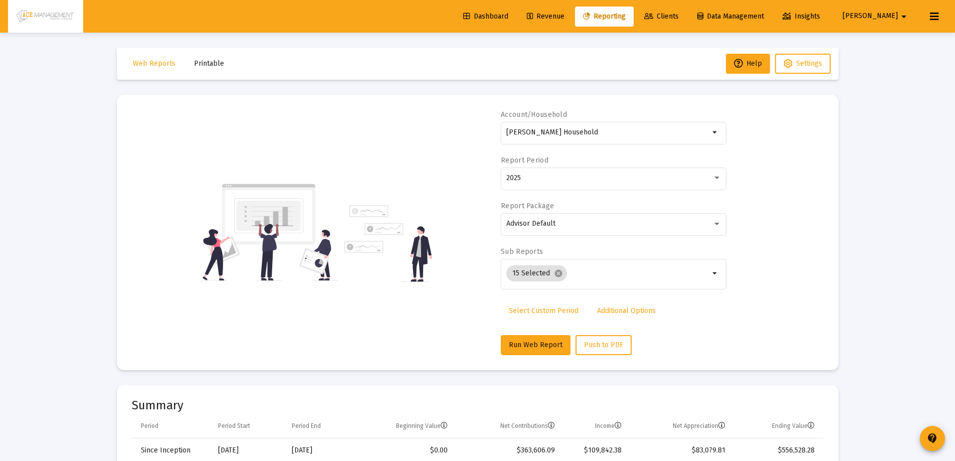
click at [687, 10] on link "Clients" at bounding box center [661, 17] width 51 height 20
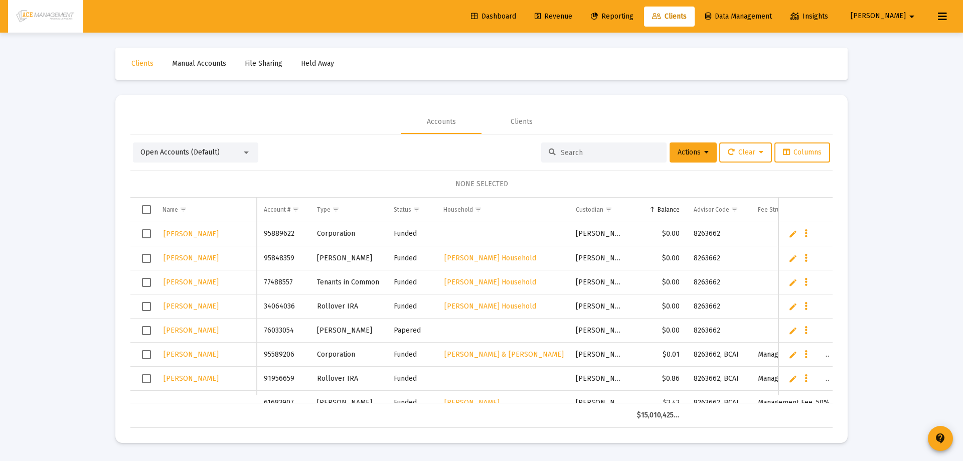
click at [584, 146] on div at bounding box center [603, 152] width 125 height 20
click at [586, 150] on input at bounding box center [609, 152] width 98 height 9
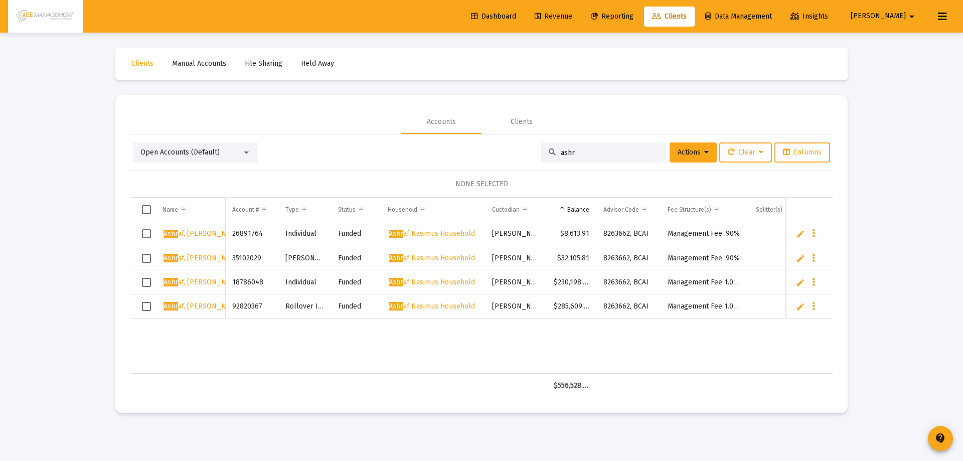
type input "ashr"
click at [633, 15] on span "Reporting" at bounding box center [612, 16] width 43 height 9
select select "View all"
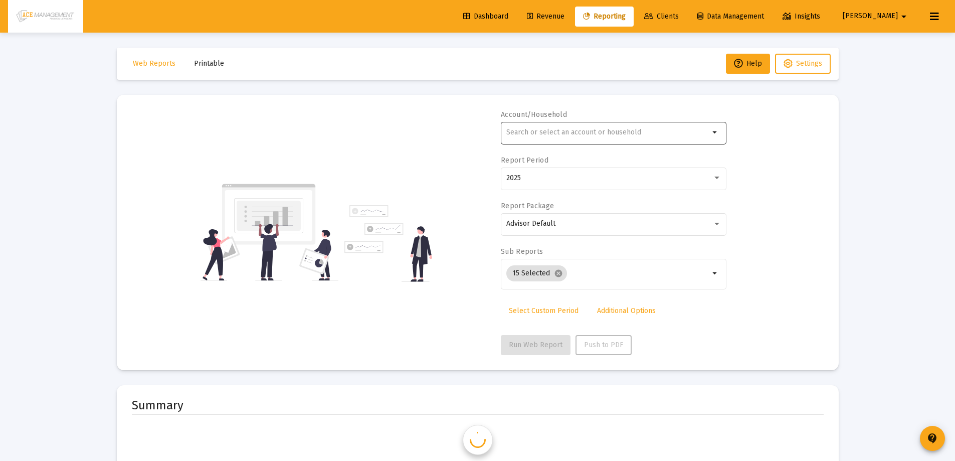
click at [613, 133] on input "text" at bounding box center [607, 132] width 203 height 8
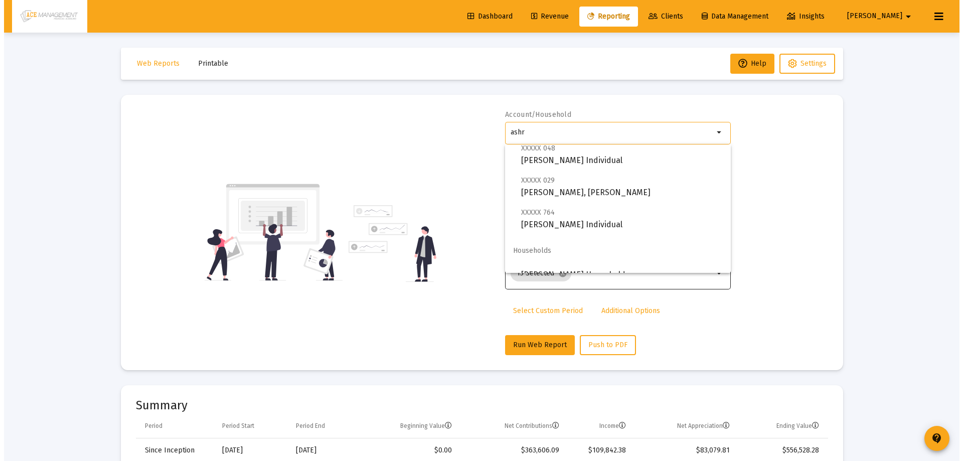
scroll to position [72, 0]
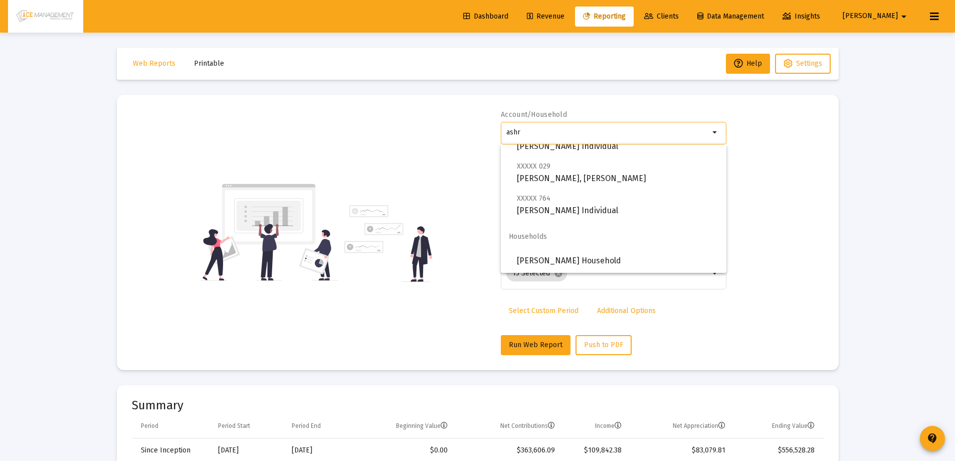
click at [565, 246] on span "Households" at bounding box center [614, 237] width 226 height 24
click at [564, 251] on span "[PERSON_NAME] Household" at bounding box center [618, 261] width 202 height 24
type input "[PERSON_NAME] Household"
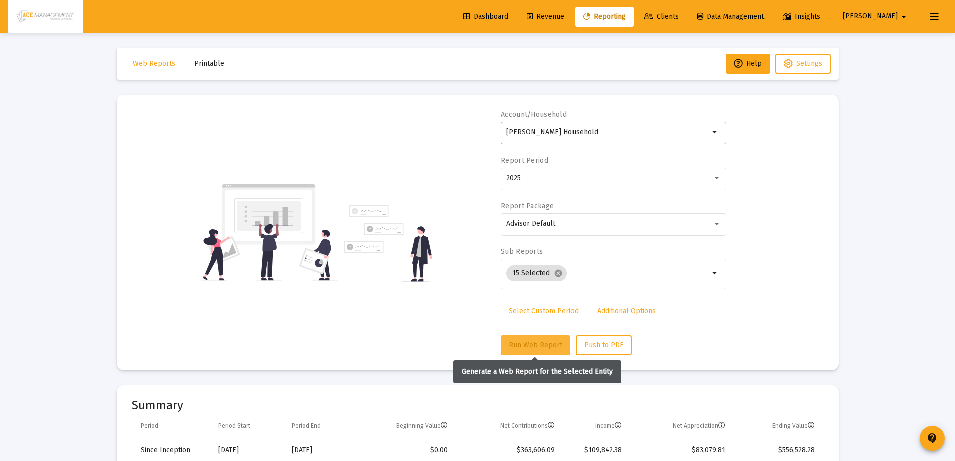
click at [529, 346] on span "Run Web Report" at bounding box center [536, 344] width 54 height 9
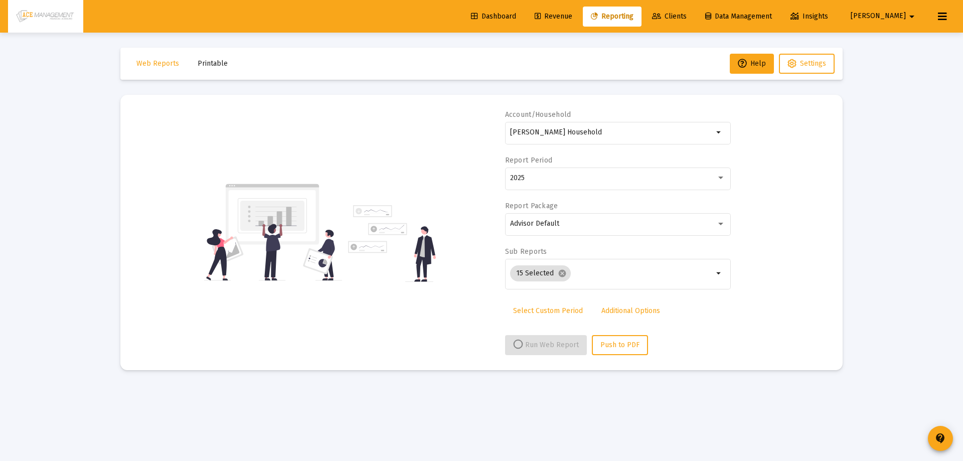
select select "View all"
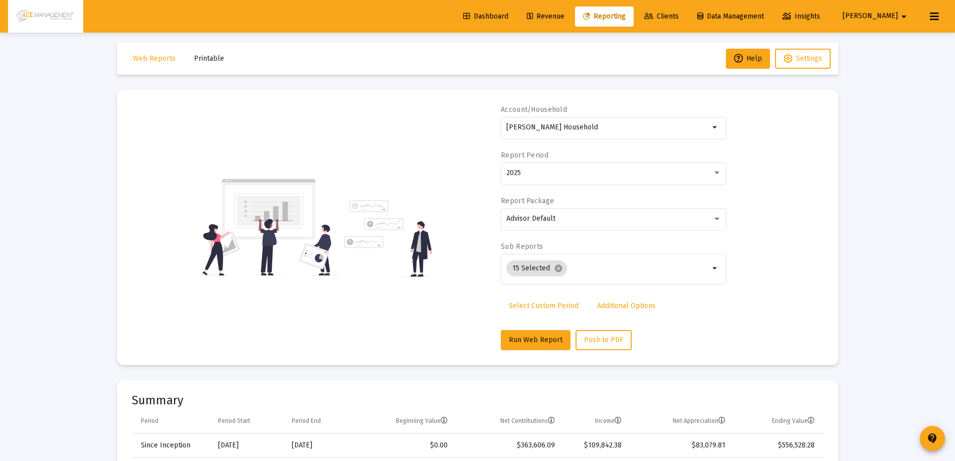
scroll to position [0, 0]
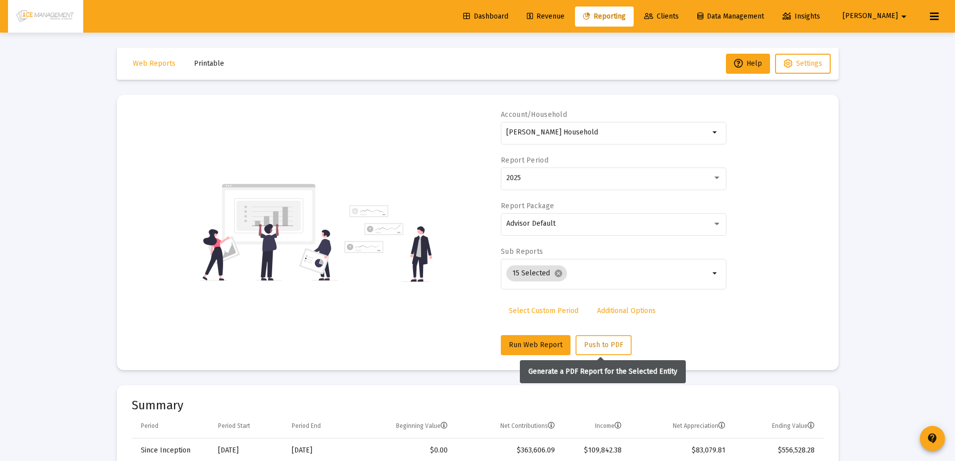
click at [600, 345] on span "Push to PDF" at bounding box center [603, 344] width 39 height 9
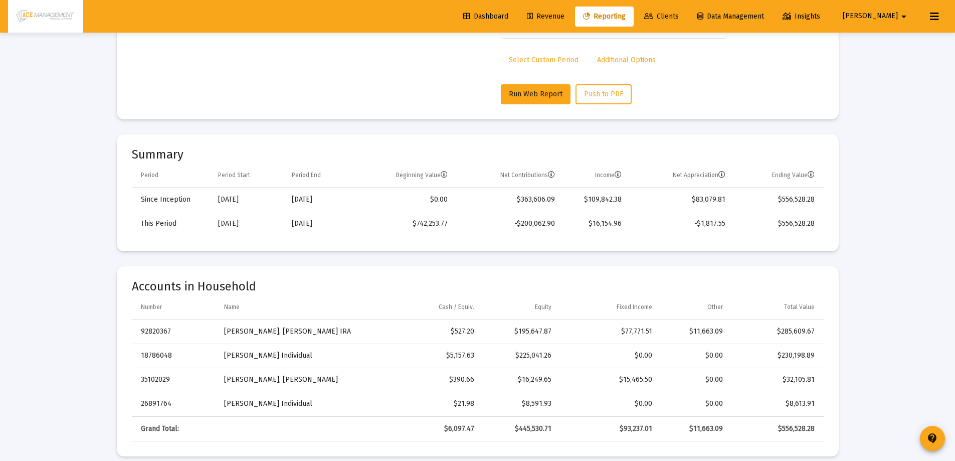
scroll to position [401, 0]
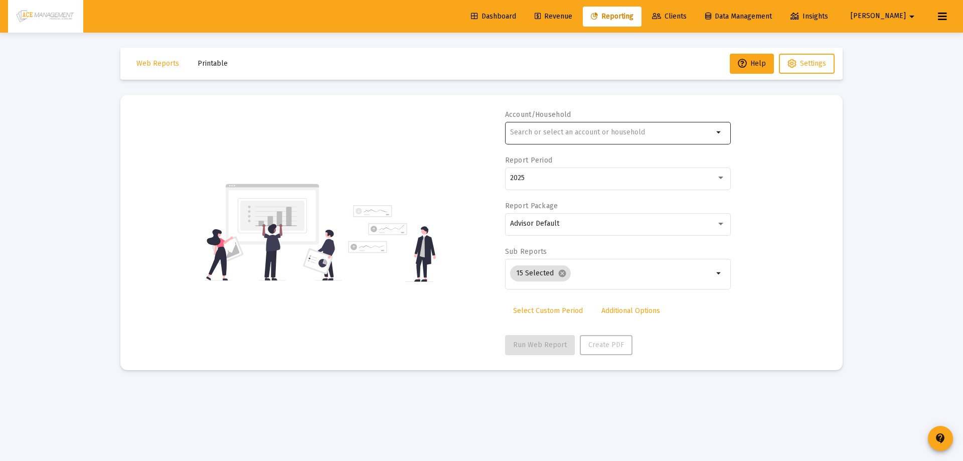
click at [541, 130] on input "text" at bounding box center [611, 132] width 203 height 8
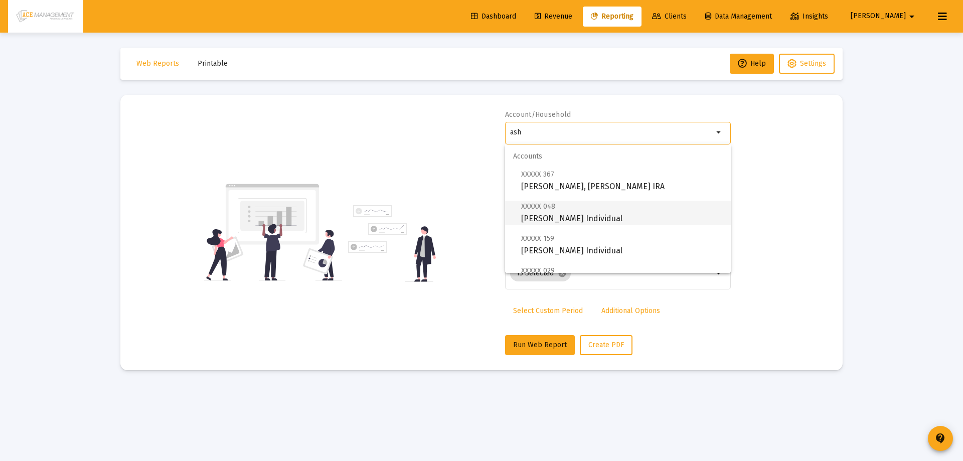
click at [557, 203] on span "XXXXX 048 Ashraf, Nasimus Individual" at bounding box center [622, 212] width 202 height 25
type input "[PERSON_NAME] Individual"
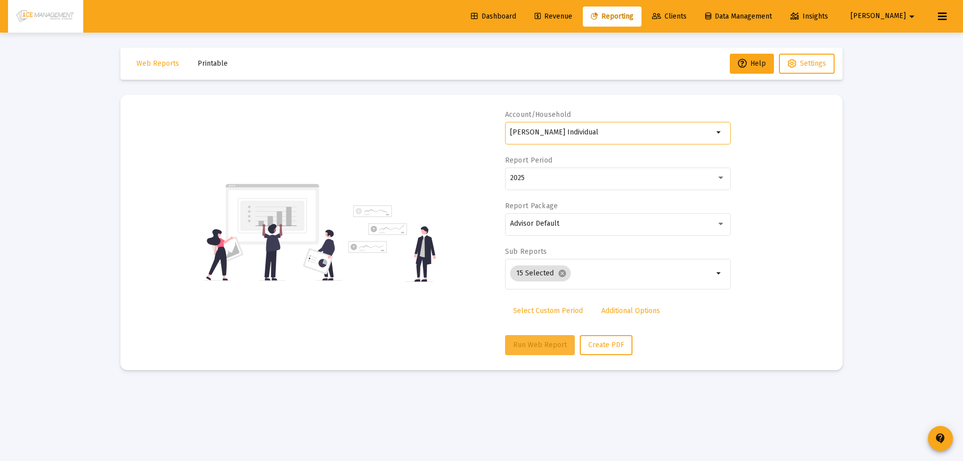
click at [523, 342] on span "Run Web Report" at bounding box center [540, 344] width 54 height 9
select select "View all"
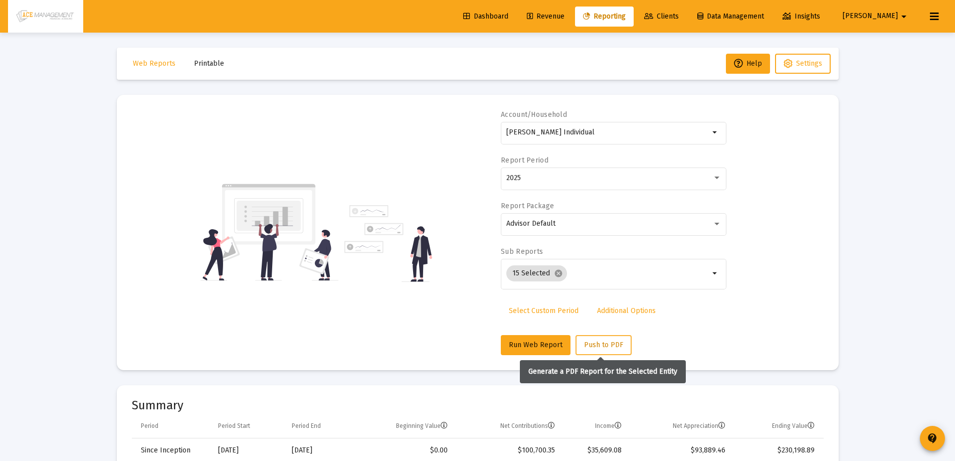
click at [590, 339] on button "Push to PDF" at bounding box center [604, 345] width 56 height 20
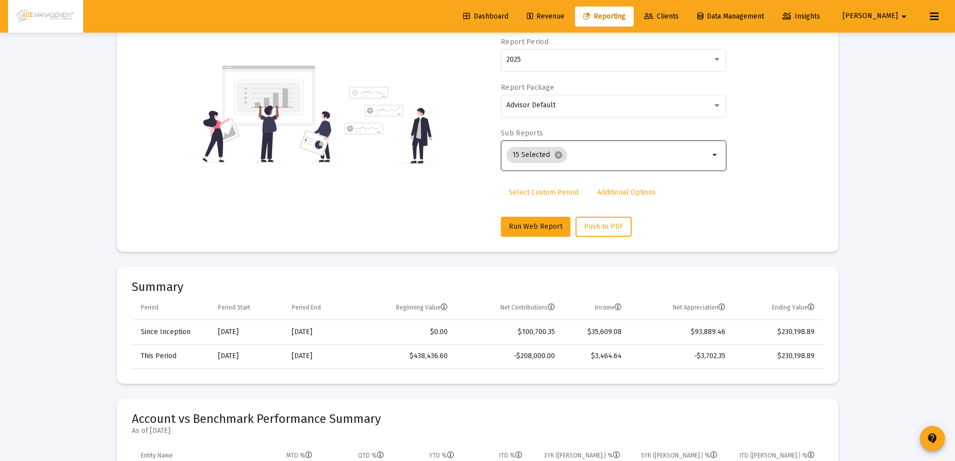
scroll to position [50, 0]
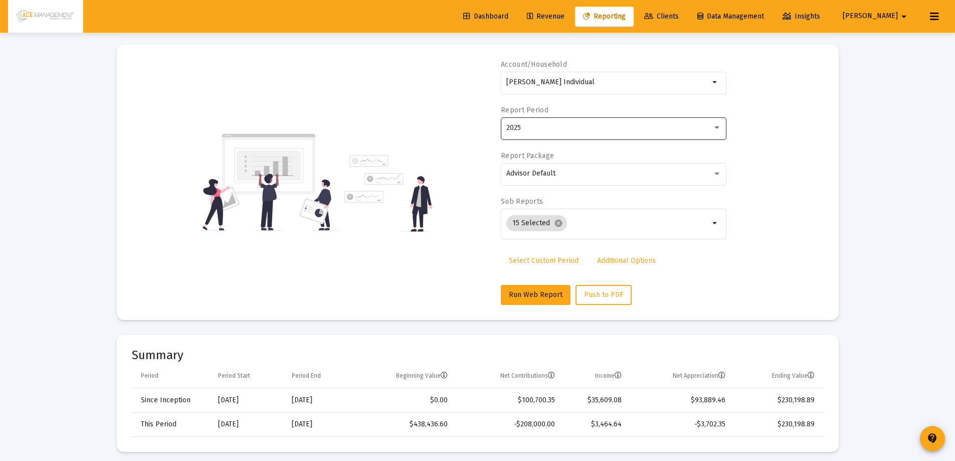
click at [598, 128] on div "2025" at bounding box center [609, 128] width 206 height 8
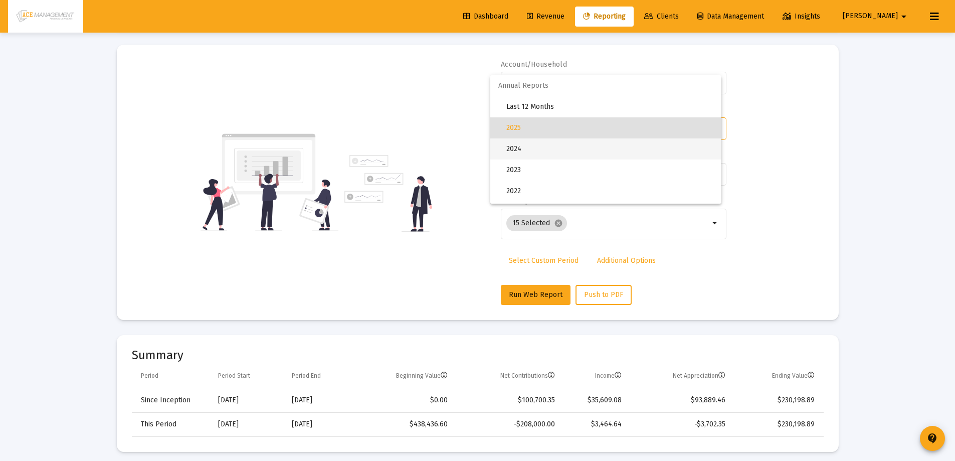
click at [558, 152] on span "2024" at bounding box center [609, 148] width 207 height 21
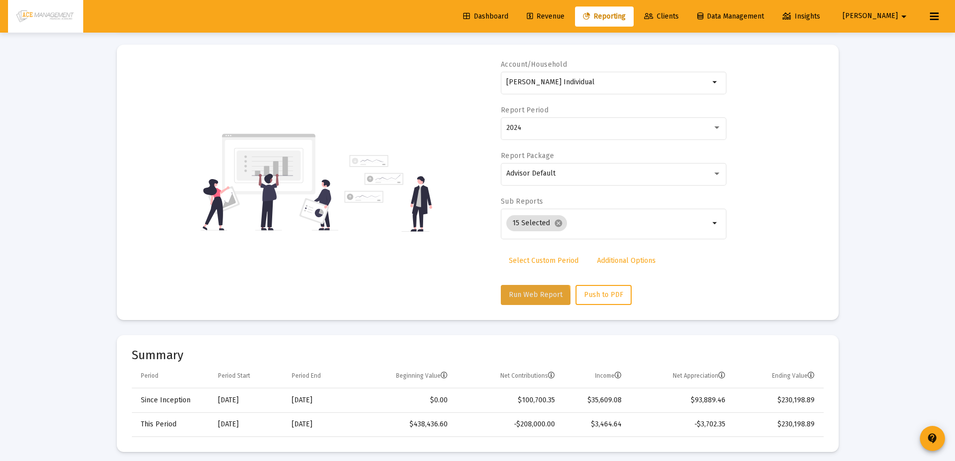
click at [525, 299] on button "Run Web Report" at bounding box center [536, 295] width 70 height 20
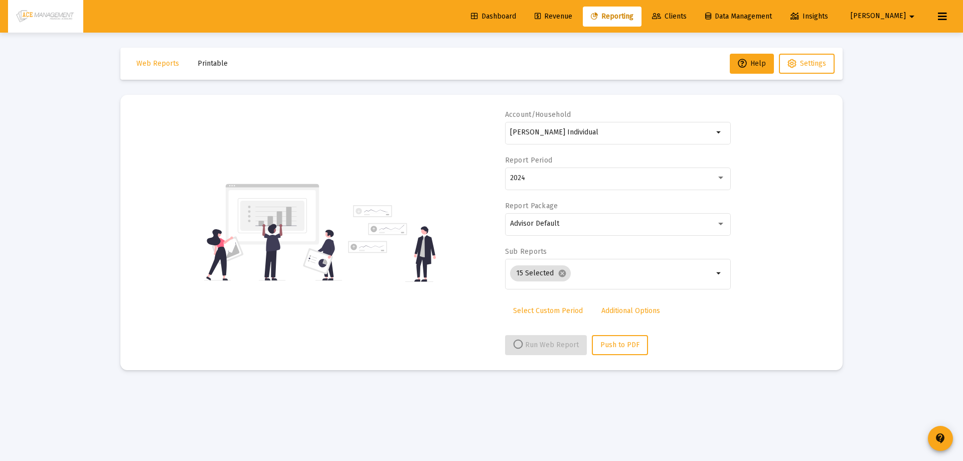
select select "View 1 year"
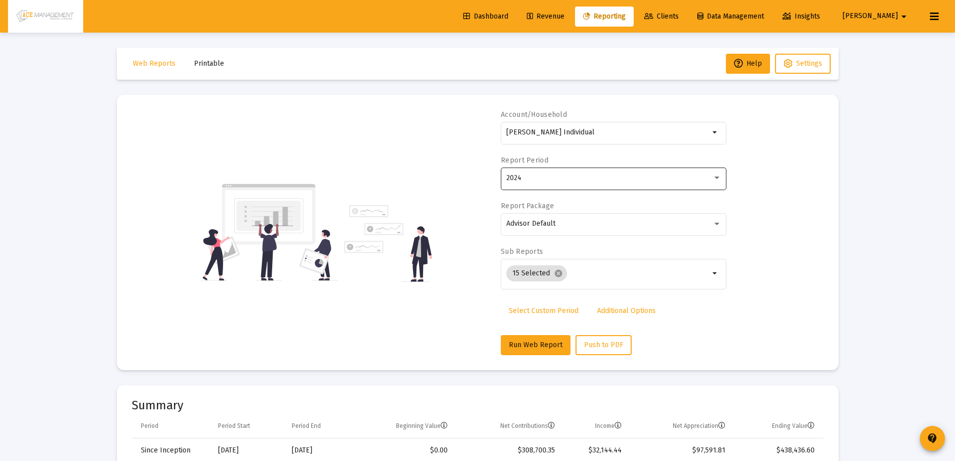
click at [576, 171] on div "2024" at bounding box center [613, 177] width 215 height 25
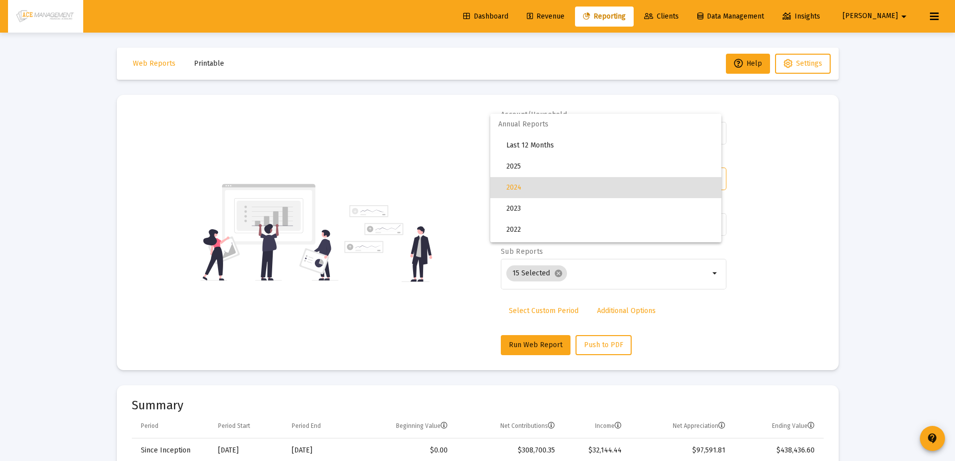
scroll to position [10, 0]
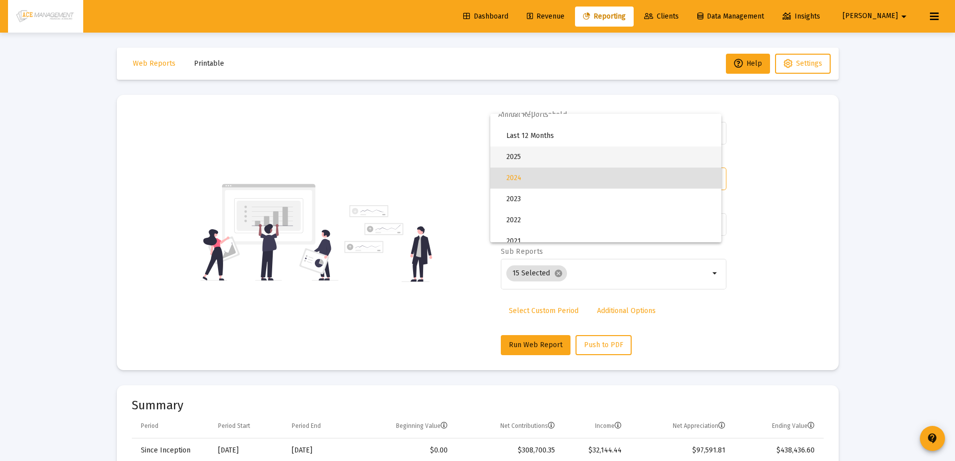
click at [524, 157] on span "2025" at bounding box center [609, 156] width 207 height 21
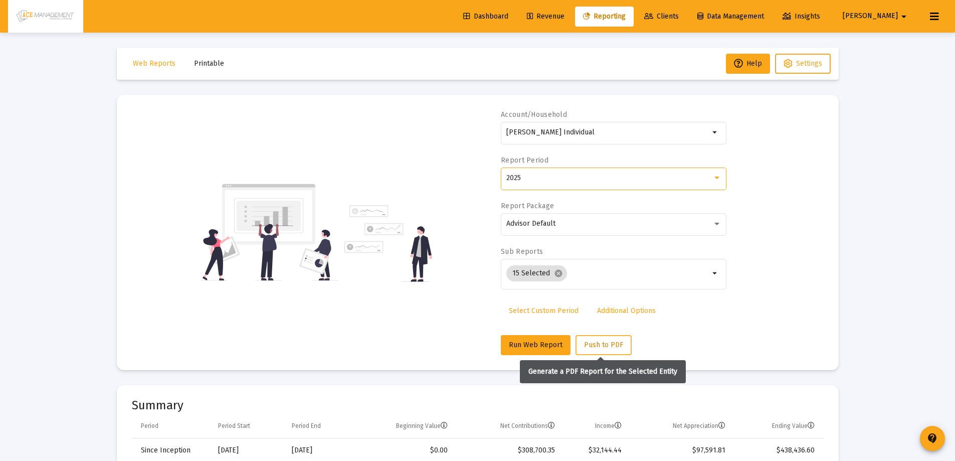
click at [608, 349] on button "Push to PDF" at bounding box center [604, 345] width 56 height 20
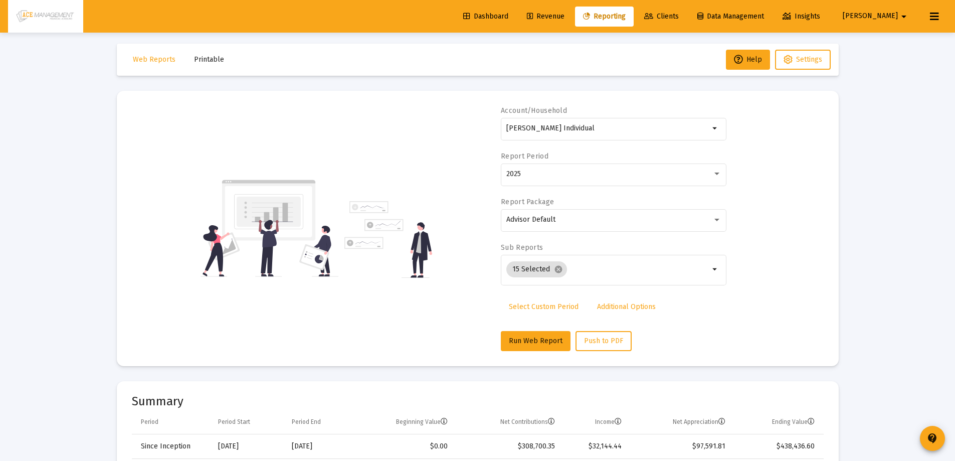
scroll to position [0, 0]
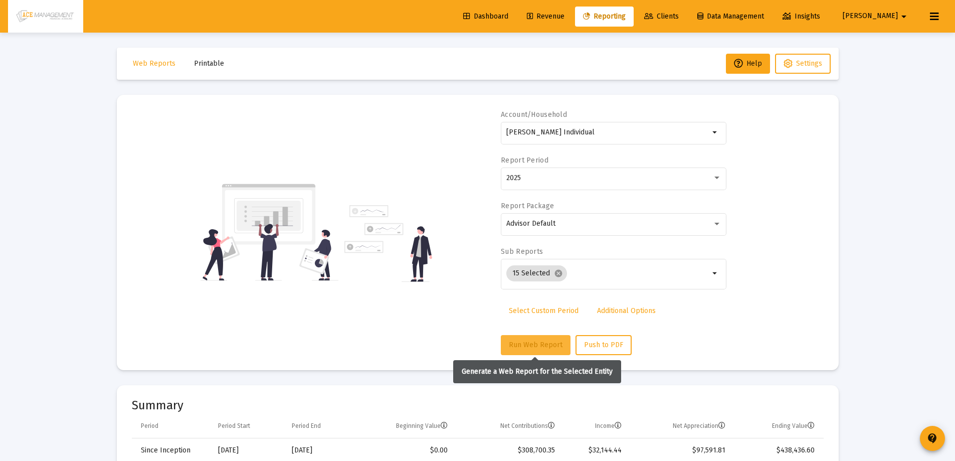
click at [520, 338] on button "Run Web Report" at bounding box center [536, 345] width 70 height 20
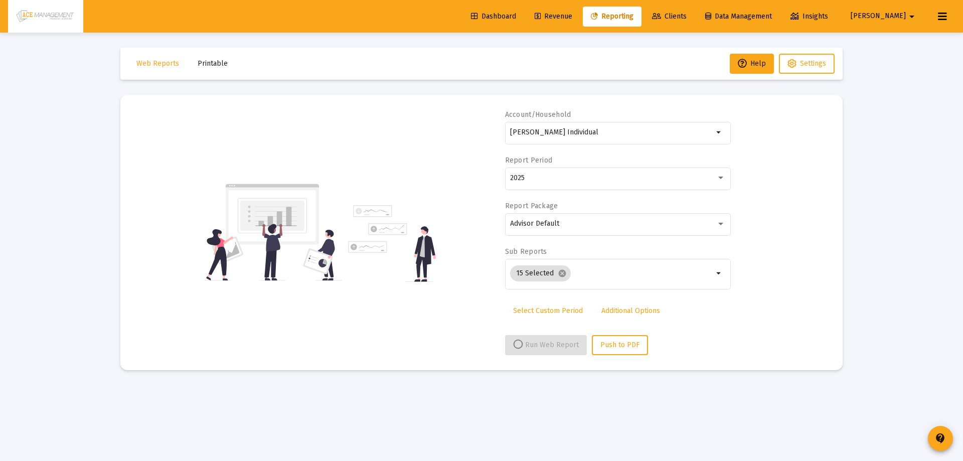
select select "View all"
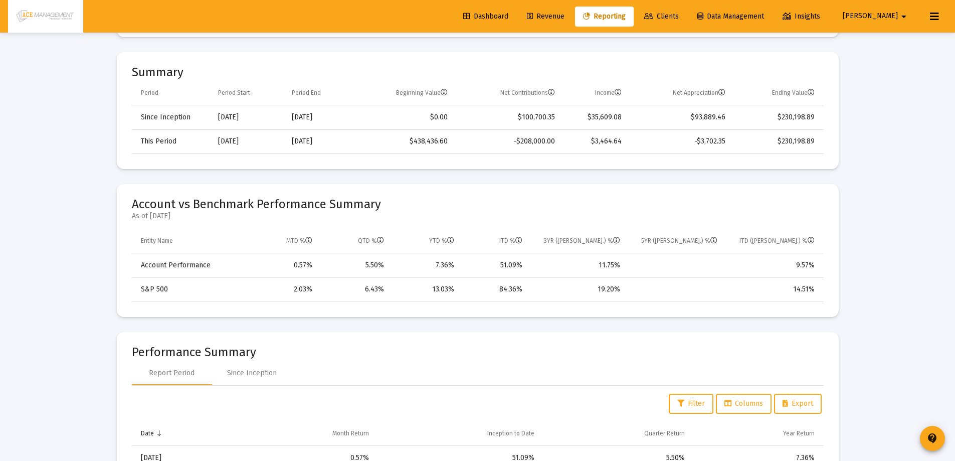
scroll to position [347, 0]
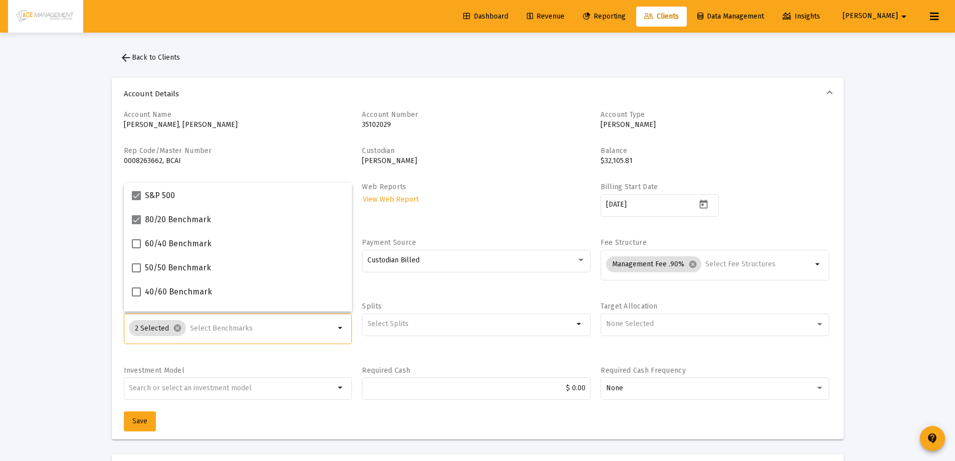
click at [287, 328] on input "Selection" at bounding box center [262, 328] width 145 height 8
click at [133, 221] on span at bounding box center [136, 219] width 9 height 9
click at [136, 224] on input "80/20 Benchmark" at bounding box center [136, 224] width 1 height 1
checkbox input "false"
click at [135, 427] on button "Save" at bounding box center [140, 421] width 32 height 20
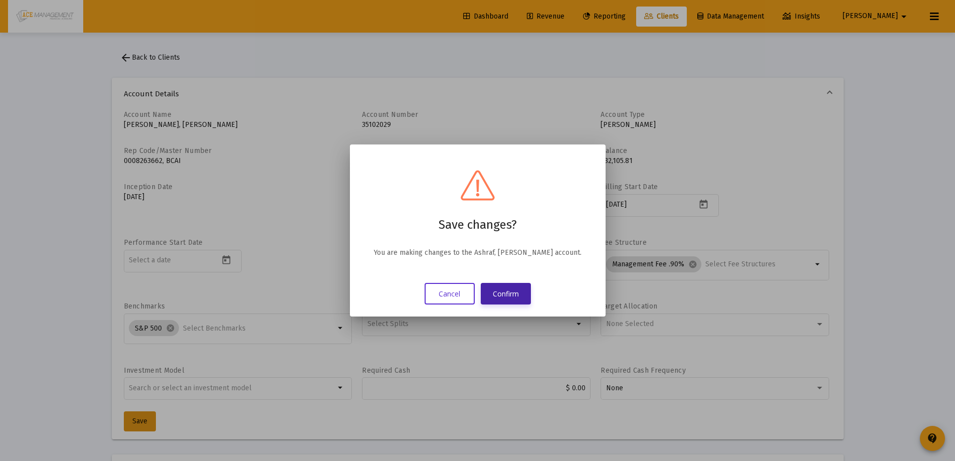
click at [525, 292] on button "Confirm" at bounding box center [506, 294] width 50 height 22
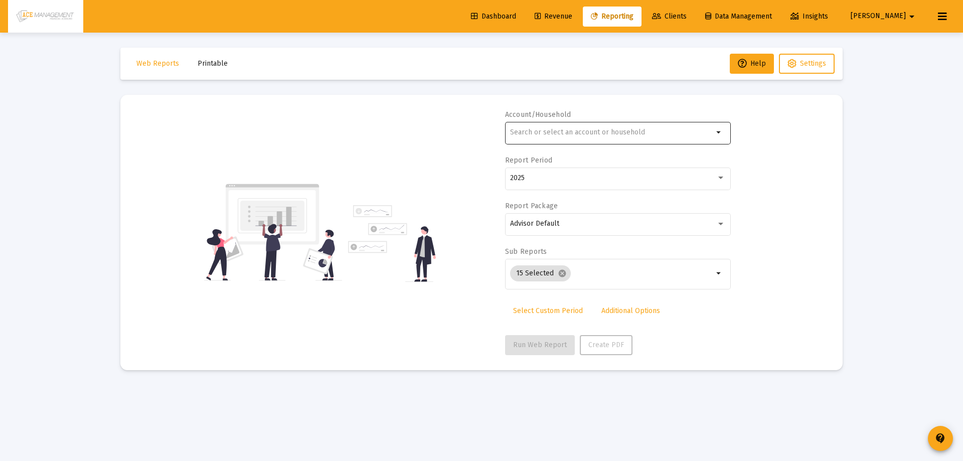
click at [576, 133] on input "text" at bounding box center [611, 132] width 203 height 8
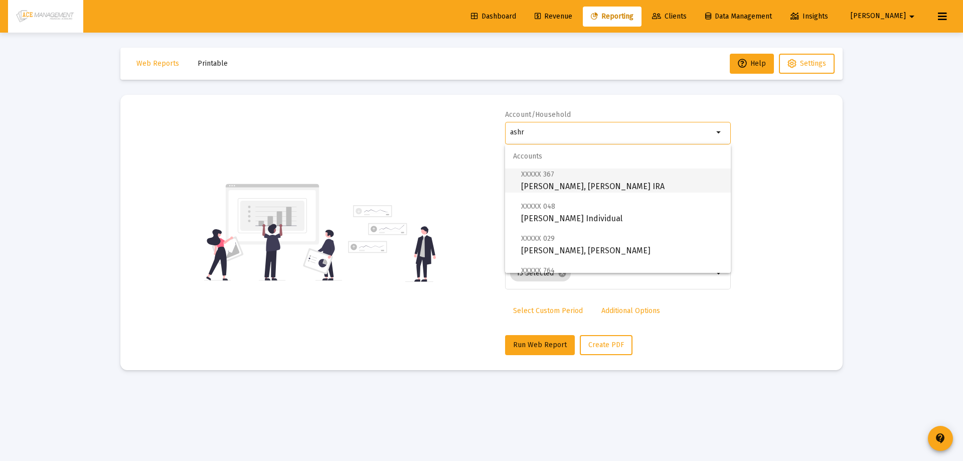
click at [558, 177] on span "XXXXX 367 [PERSON_NAME], [PERSON_NAME] IRA" at bounding box center [622, 180] width 202 height 25
type input "[PERSON_NAME], [PERSON_NAME] IRA"
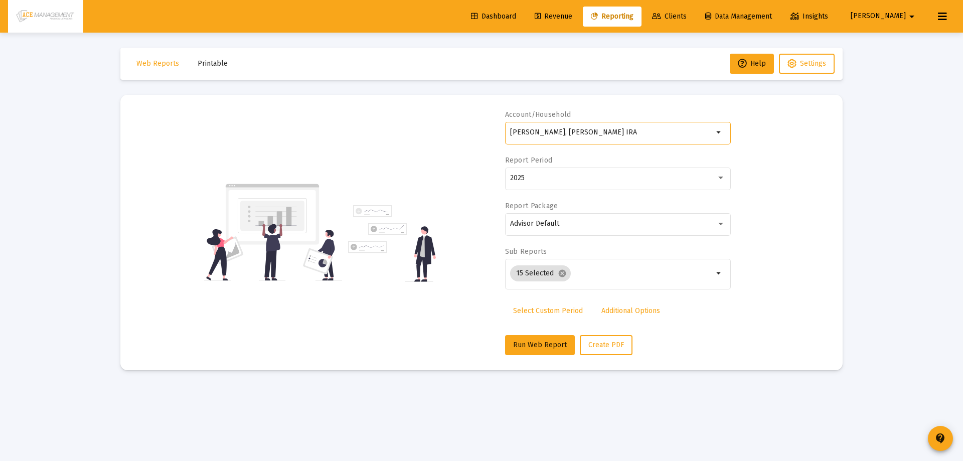
click at [538, 310] on span "Select Custom Period" at bounding box center [548, 310] width 70 height 9
click at [601, 172] on div at bounding box center [608, 177] width 17 height 15
click at [607, 175] on icon "Open calendar" at bounding box center [608, 177] width 8 height 9
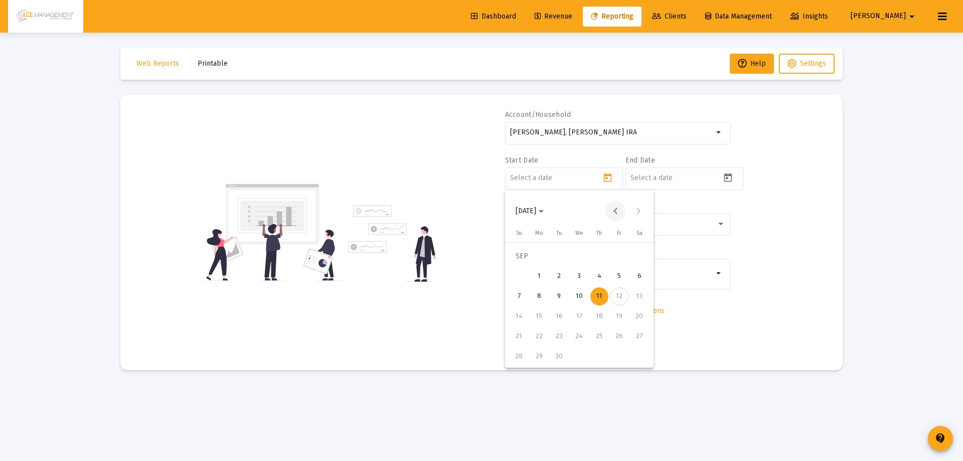
click at [614, 211] on button "Previous month" at bounding box center [615, 211] width 20 height 20
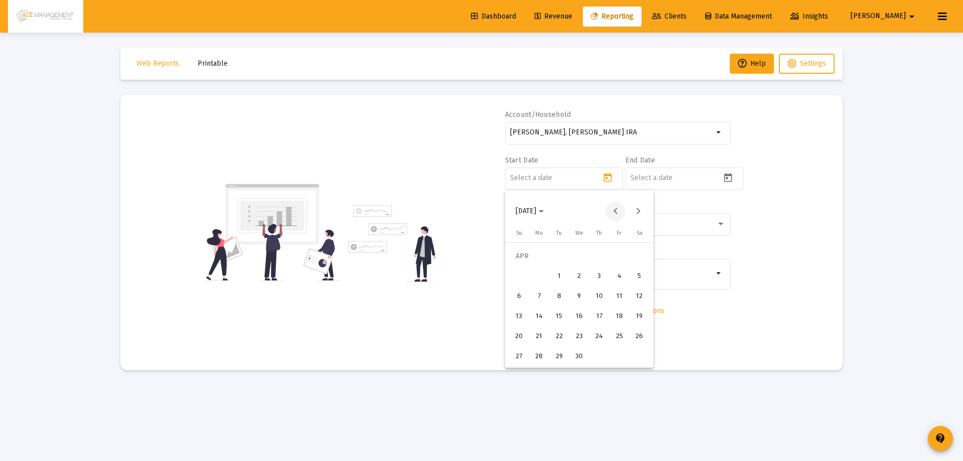
click at [614, 211] on button "Previous month" at bounding box center [615, 211] width 20 height 20
click at [581, 253] on div "1" at bounding box center [579, 256] width 18 height 18
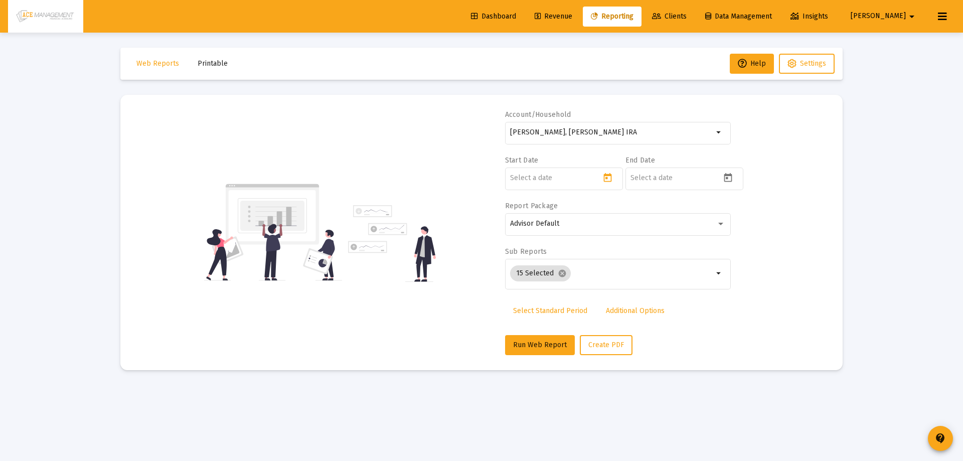
type input "2025-01-01"
click at [726, 174] on icon "Open calendar" at bounding box center [728, 177] width 8 height 9
click at [730, 212] on button "Previous month" at bounding box center [735, 211] width 20 height 20
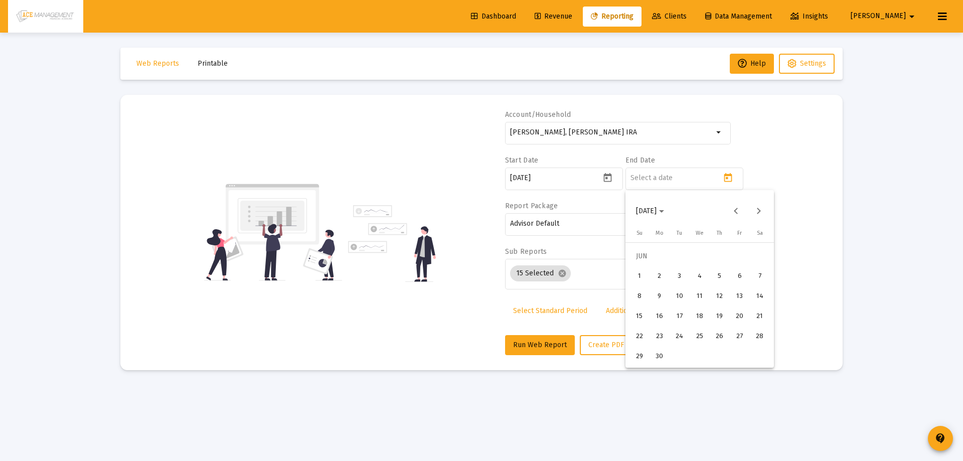
click at [655, 354] on div "30" at bounding box center [659, 356] width 18 height 18
type input "2025-06-30"
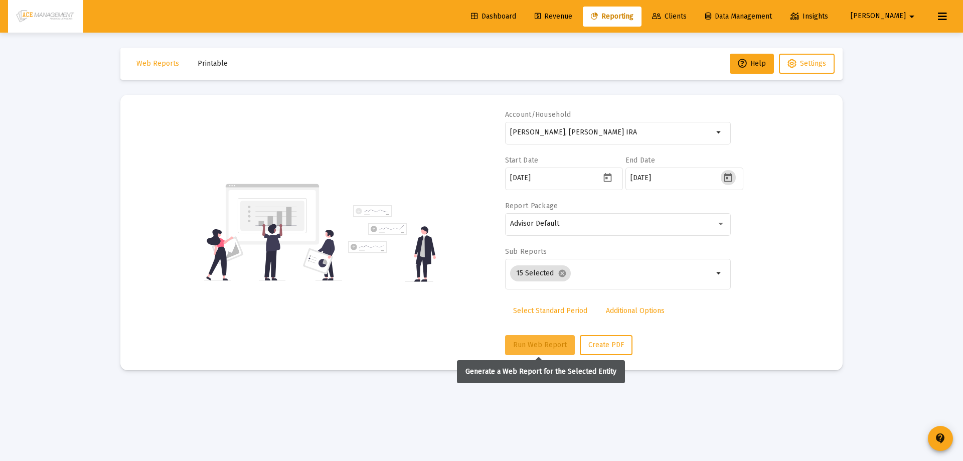
click at [537, 344] on span "Run Web Report" at bounding box center [540, 344] width 54 height 9
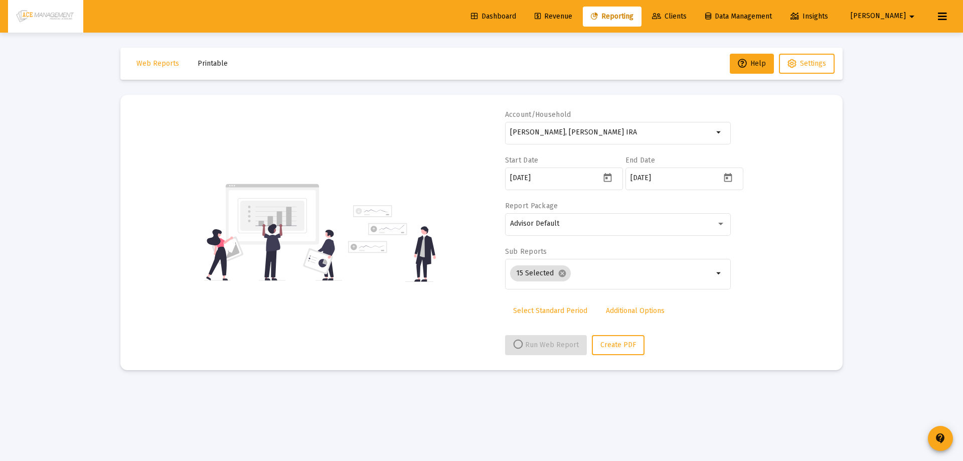
select select "View 6 months"
click at [588, 127] on div at bounding box center [611, 132] width 203 height 25
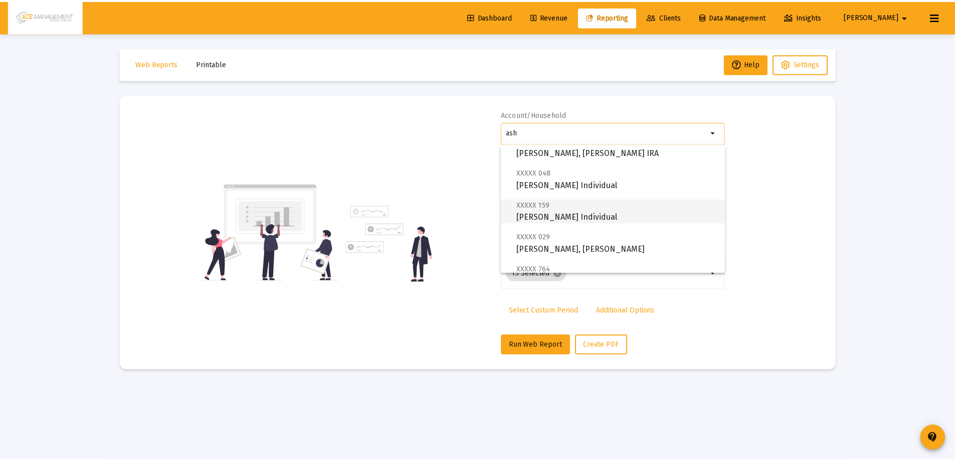
scroll to position [50, 0]
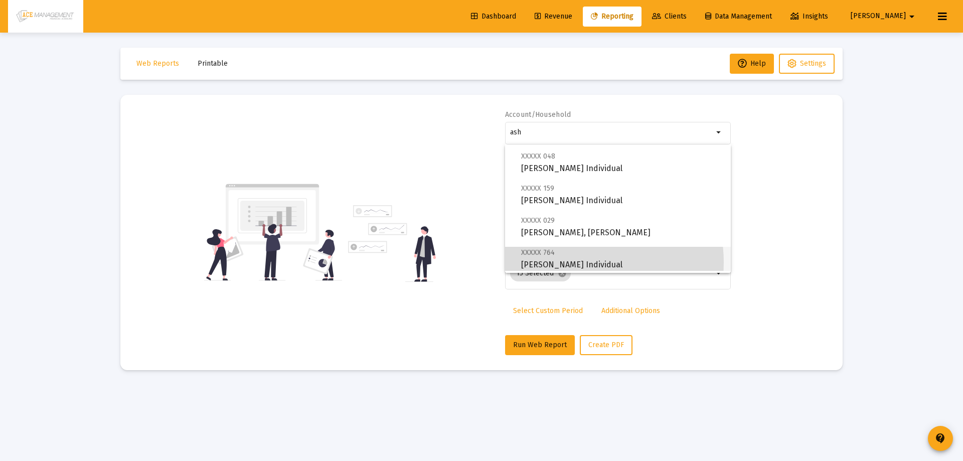
click at [574, 262] on span "XXXXX 764 [PERSON_NAME], Nasimus Individual" at bounding box center [622, 258] width 202 height 25
type input "[PERSON_NAME] Individual"
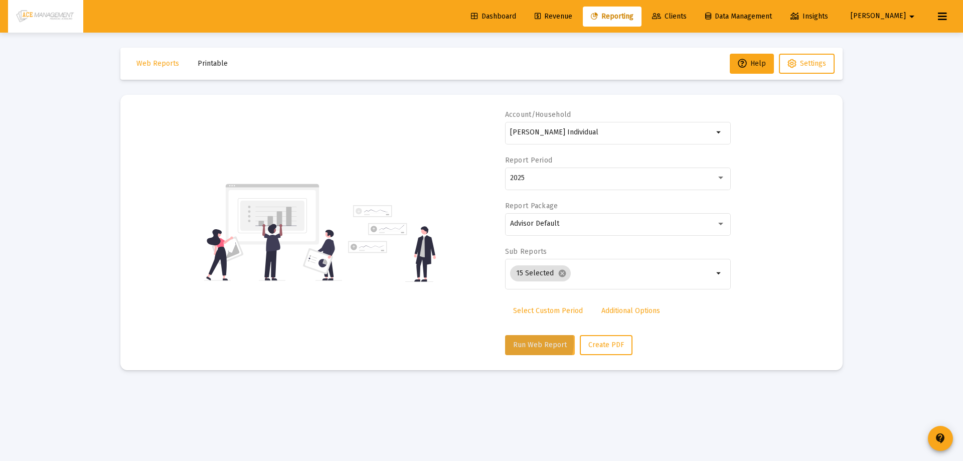
click at [523, 342] on span "Run Web Report" at bounding box center [540, 344] width 54 height 9
select select "View all"
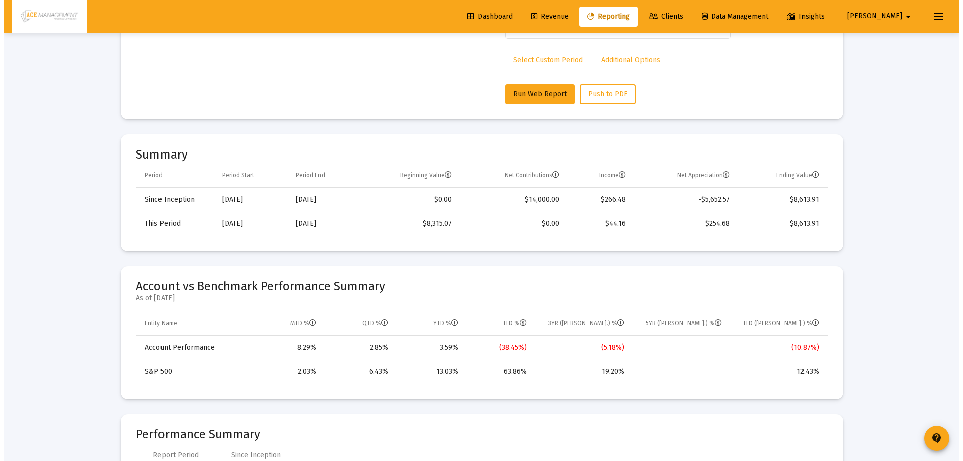
scroll to position [0, 0]
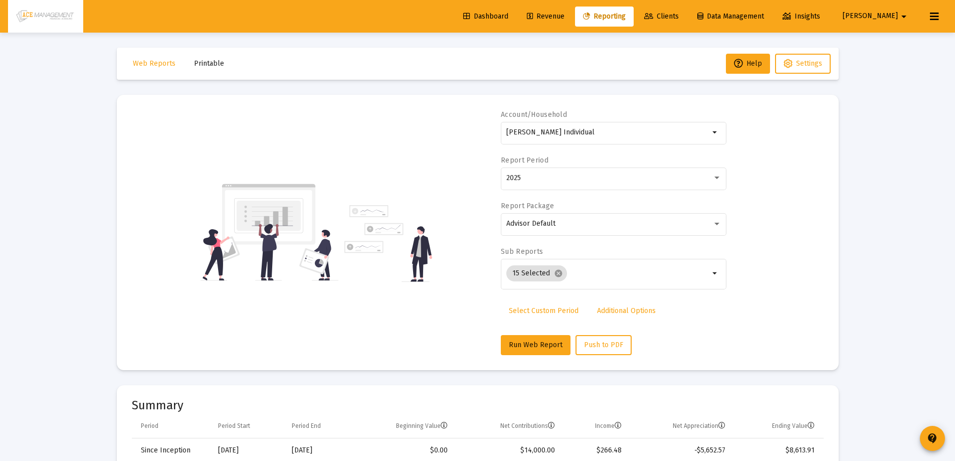
click at [206, 66] on span "Printable" at bounding box center [209, 63] width 30 height 9
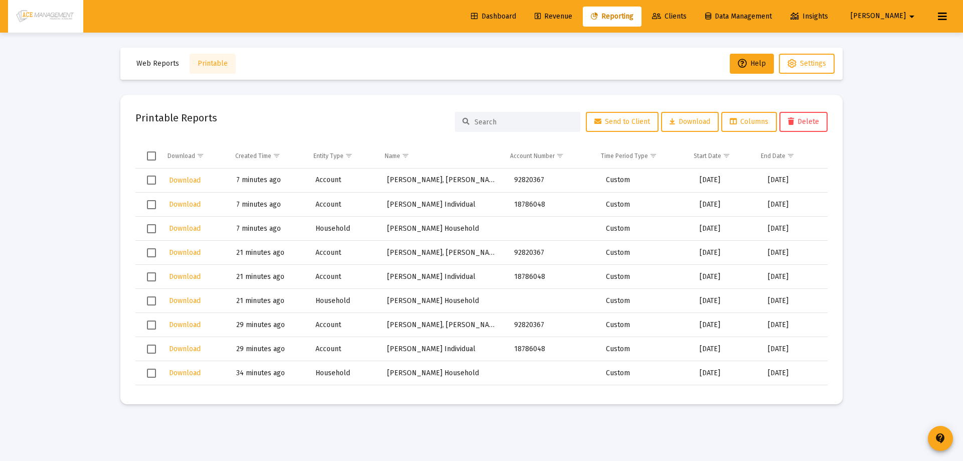
click at [150, 183] on span "Select row" at bounding box center [151, 179] width 9 height 9
click at [151, 209] on span "Select row" at bounding box center [151, 204] width 9 height 9
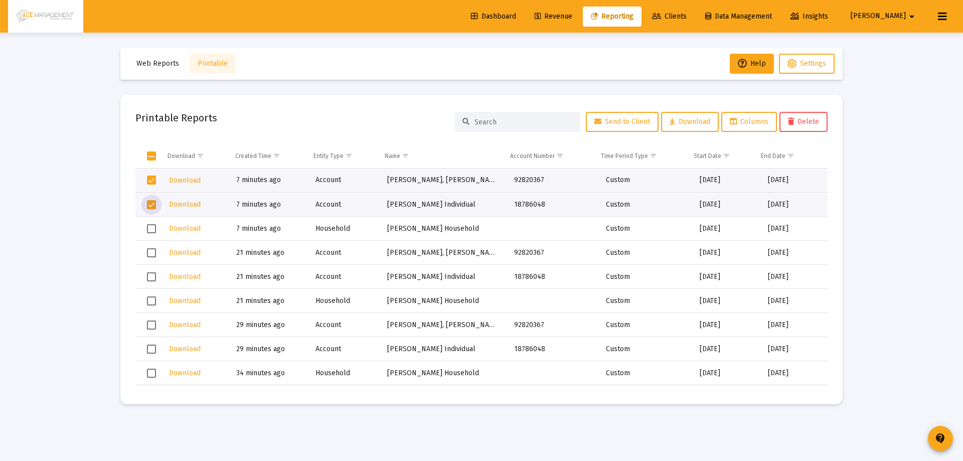
click at [152, 228] on span "Select row" at bounding box center [151, 228] width 9 height 9
click at [683, 121] on span "Download" at bounding box center [689, 121] width 41 height 9
